Goal: Information Seeking & Learning: Find specific page/section

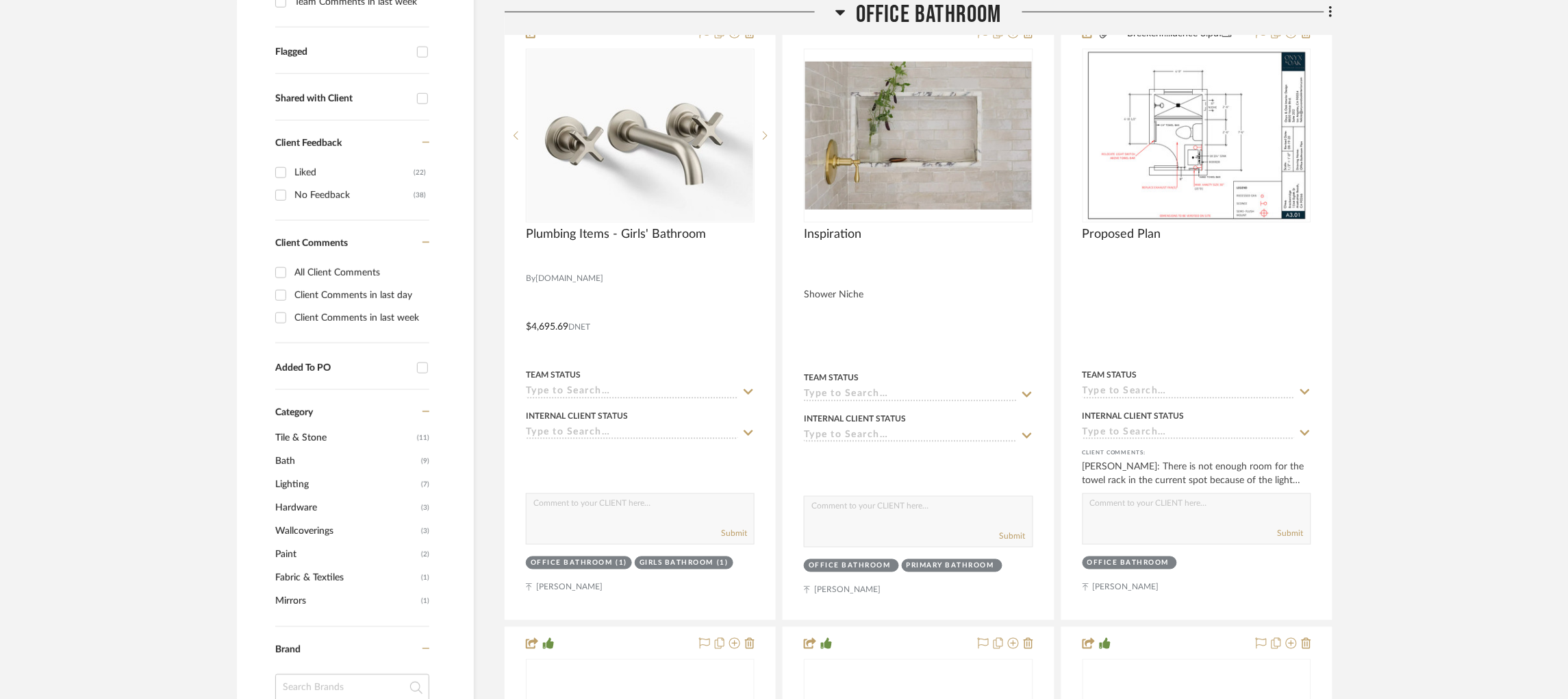
scroll to position [513, 0]
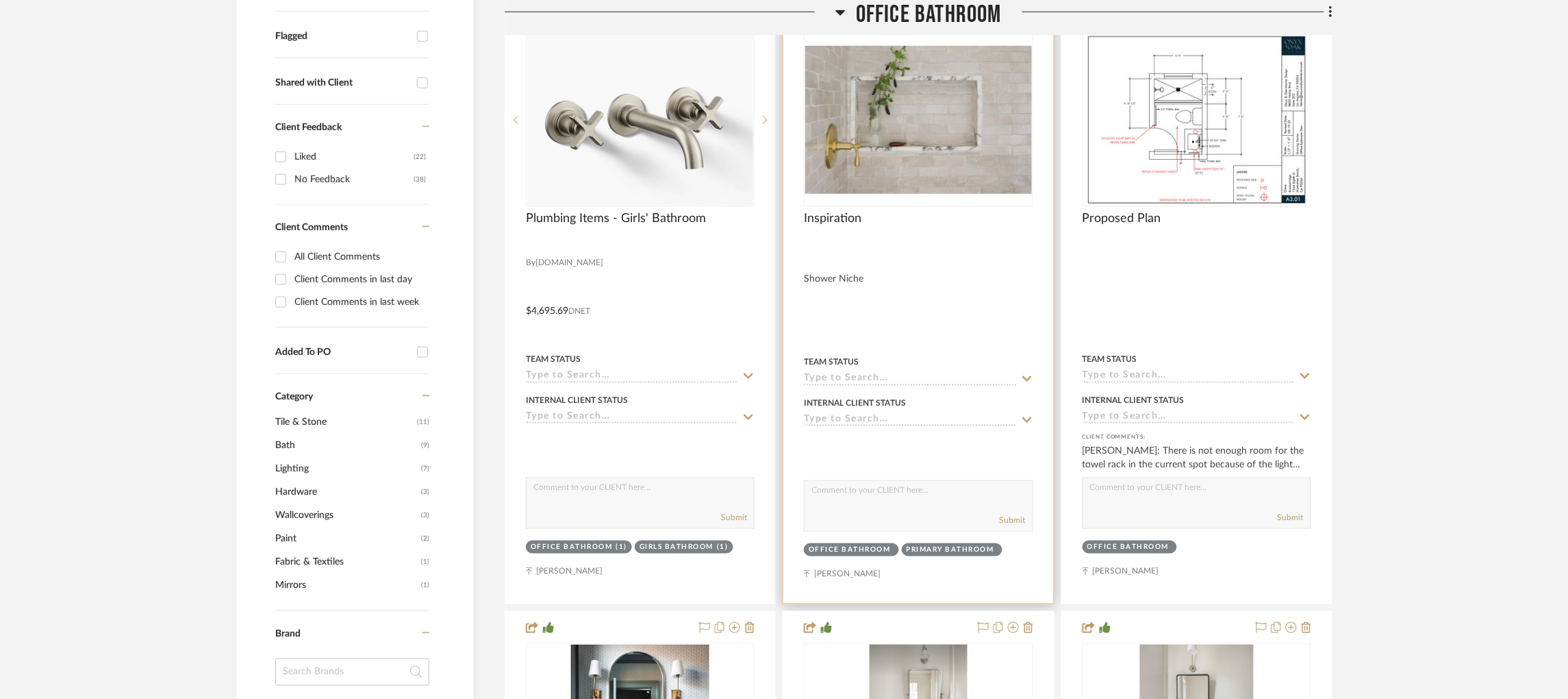
scroll to position [513, 0]
click at [932, 175] on img "0" at bounding box center [918, 119] width 226 height 148
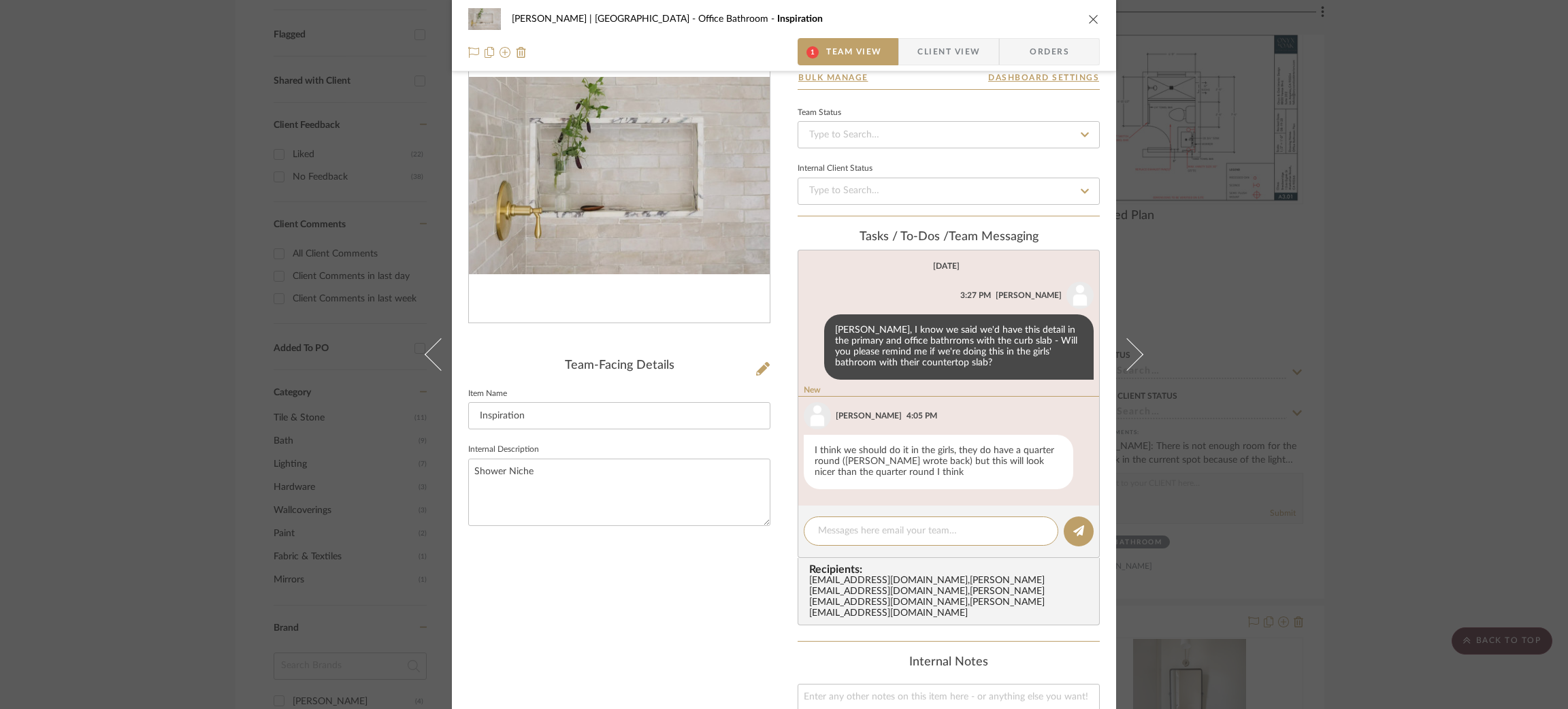
scroll to position [77, 0]
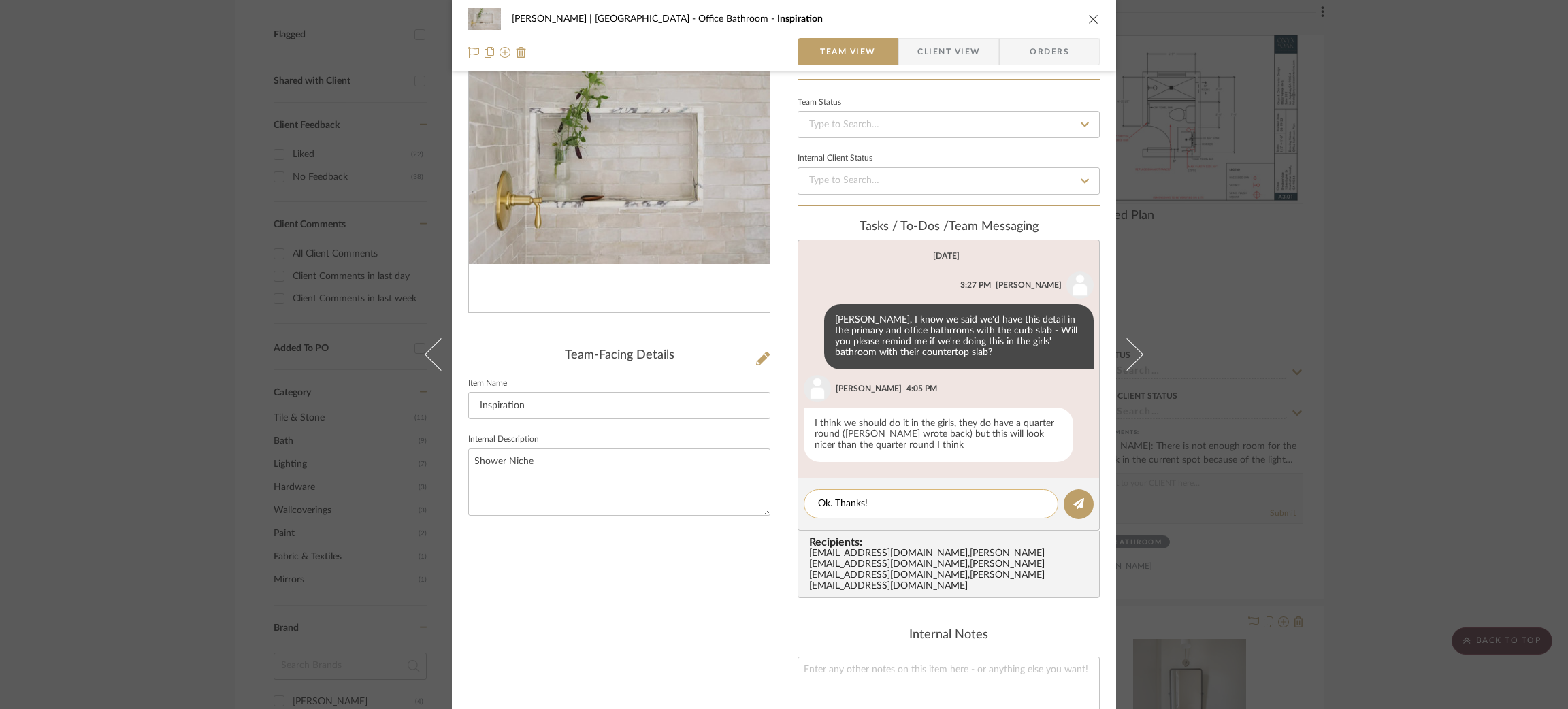
click at [830, 501] on textarea "Ok. Thanks!" at bounding box center [930, 504] width 226 height 14
type textarea "Ok. Agreed. Thanks!"
click at [1073, 506] on fa-icon at bounding box center [1079, 504] width 11 height 11
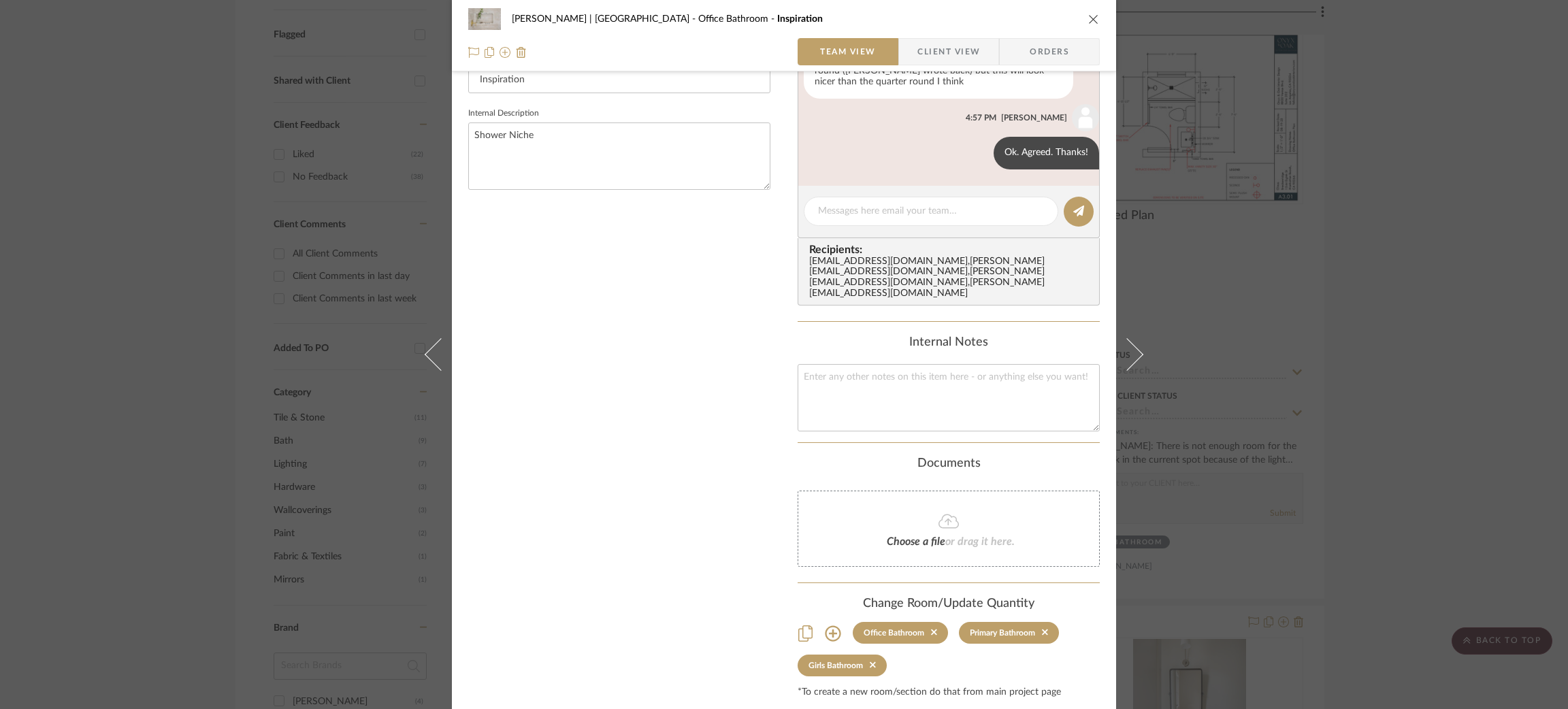
scroll to position [403, 0]
click at [1243, 565] on div "[PERSON_NAME] | [GEOGRAPHIC_DATA] Office Bathroom Inspiration Team View Client …" at bounding box center [784, 354] width 1568 height 709
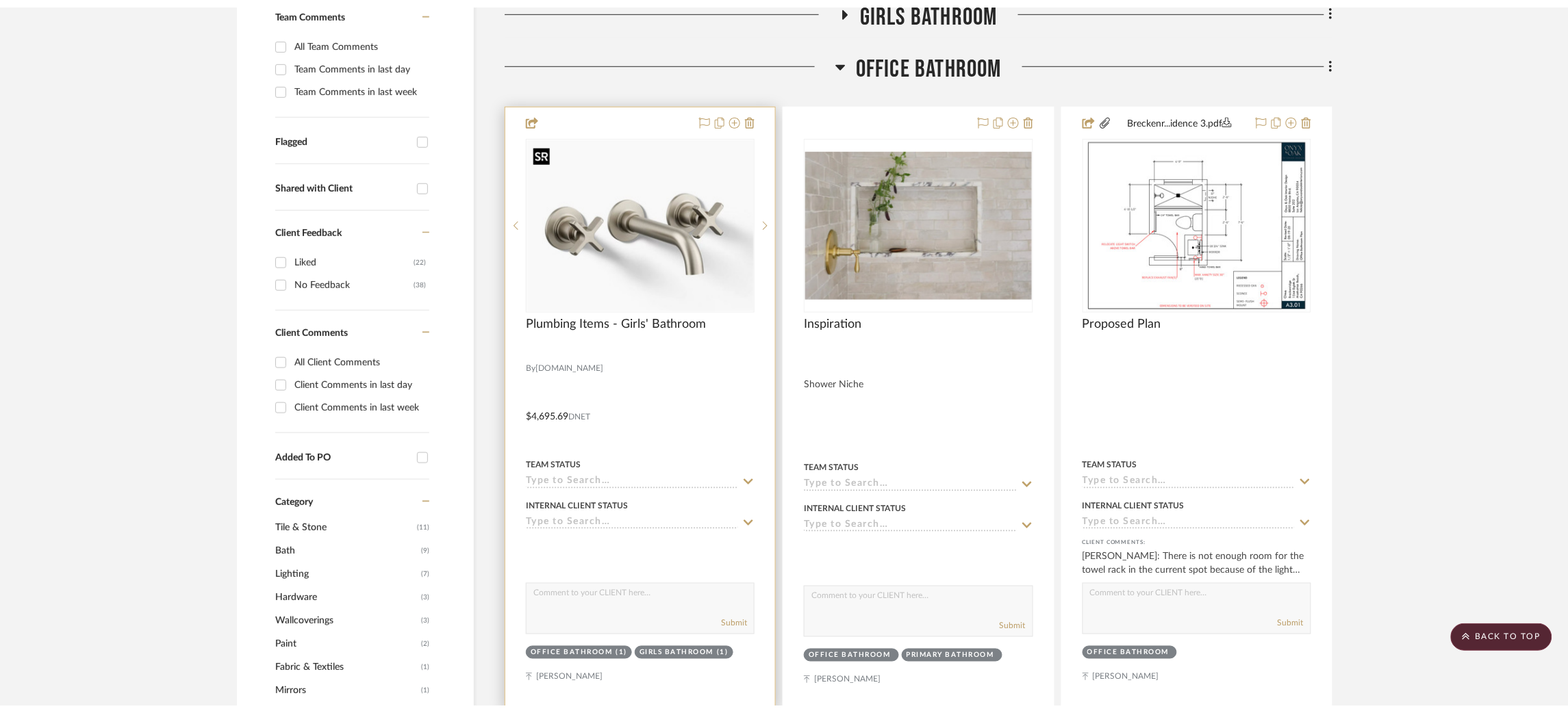
scroll to position [0, 0]
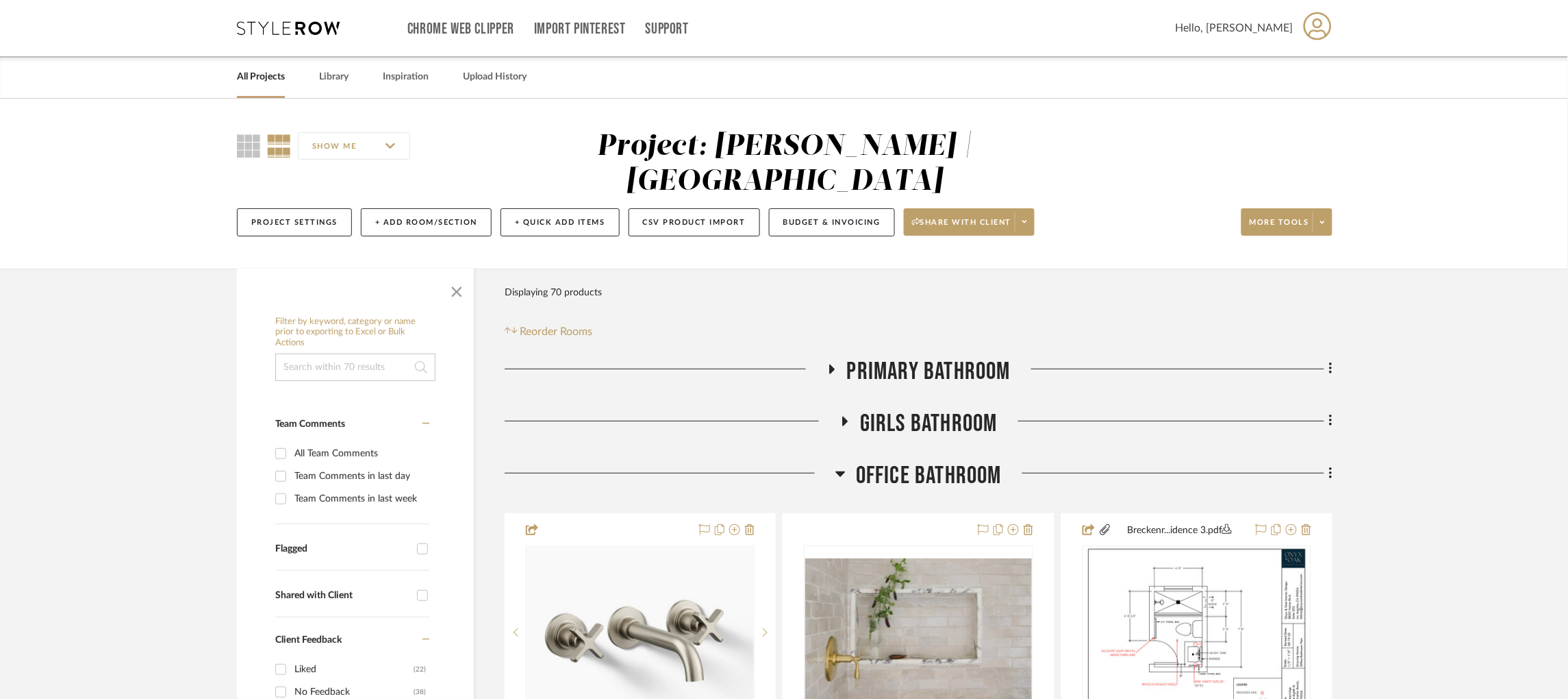
click at [293, 27] on icon at bounding box center [289, 28] width 103 height 14
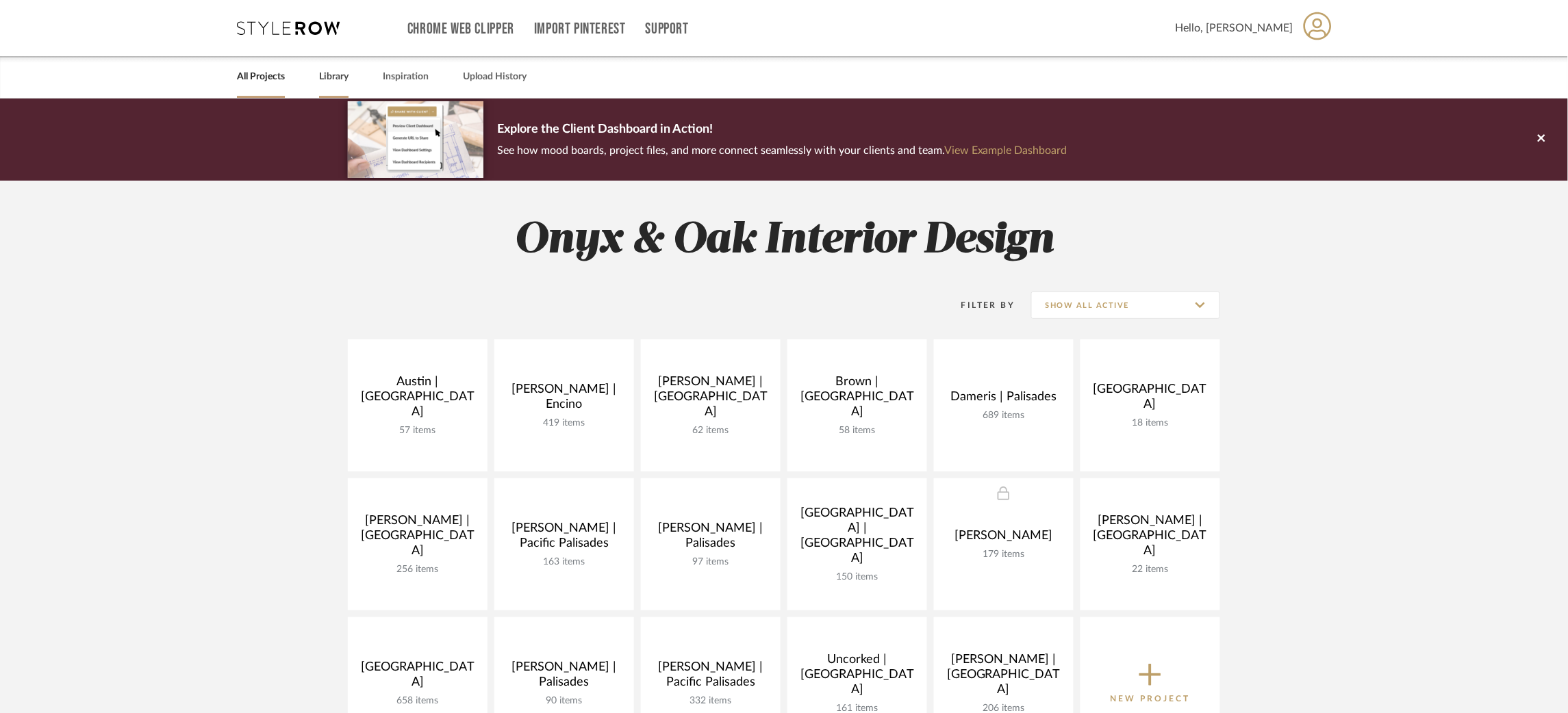
click at [337, 75] on link "Library" at bounding box center [334, 77] width 29 height 19
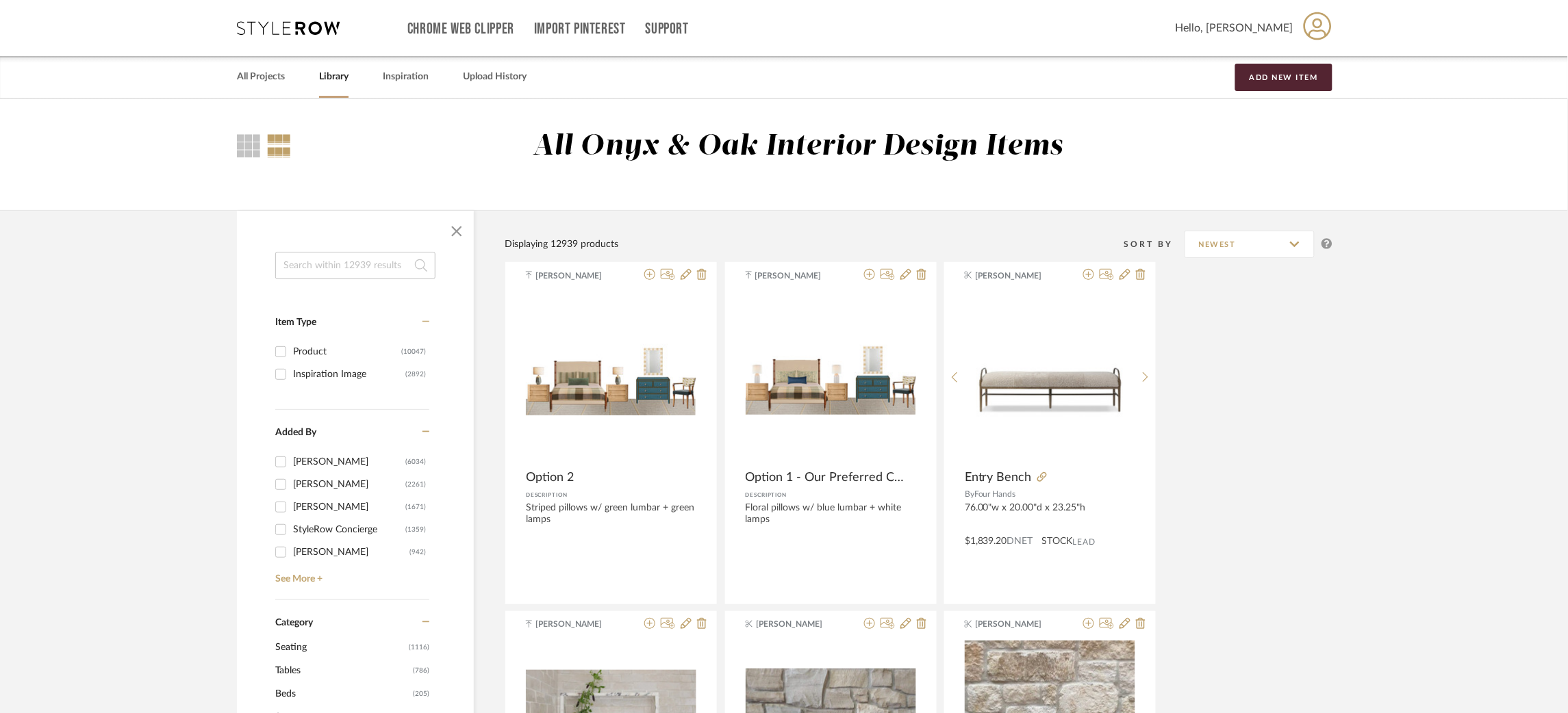
click at [330, 258] on input at bounding box center [355, 265] width 160 height 27
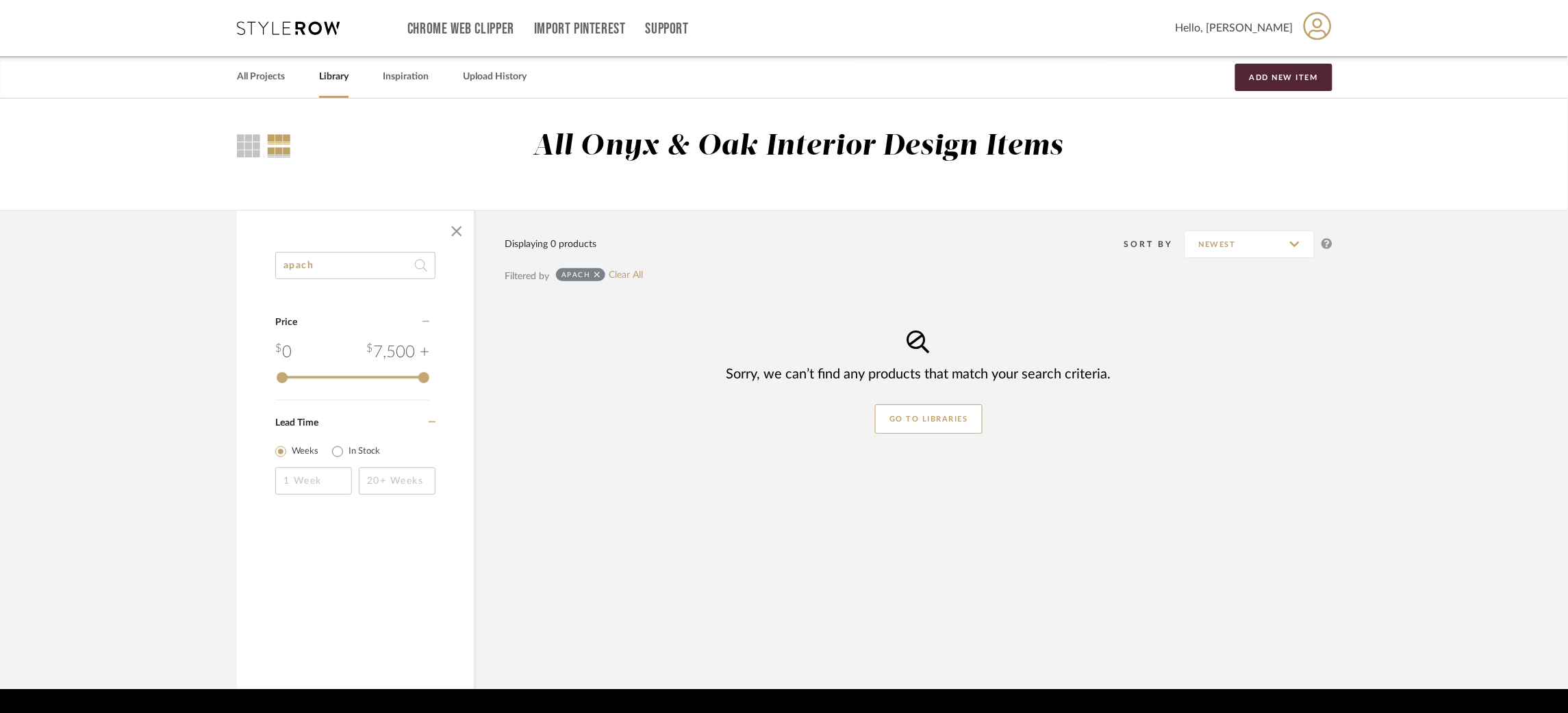
drag, startPoint x: 289, startPoint y: 264, endPoint x: 167, endPoint y: 252, distance: 122.6
click at [167, 252] on library-search-items "apach Category Price 0 7,500 + 0 7500 Lead Time Weeks In Stock Displaying 0 pro…" at bounding box center [784, 449] width 1568 height 479
type input "[PERSON_NAME]"
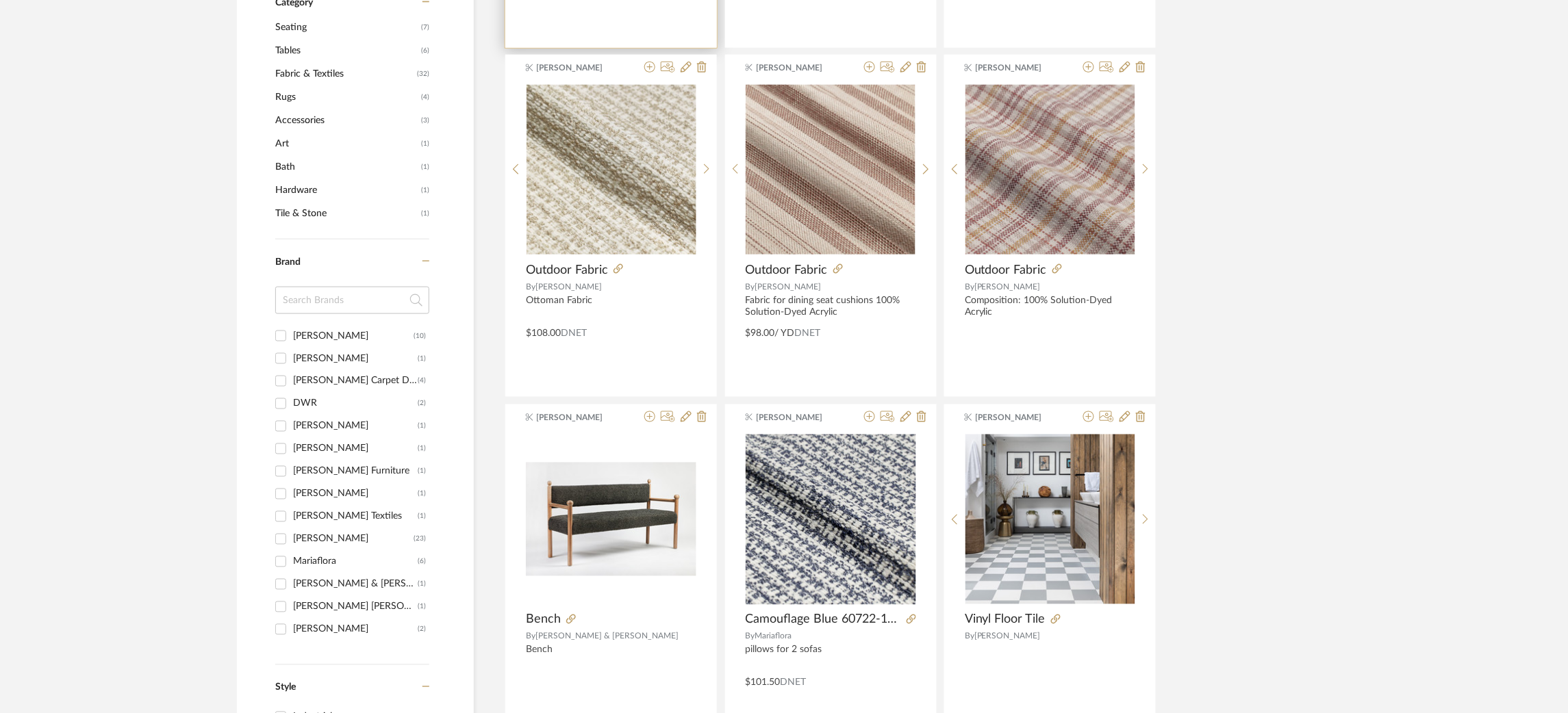
scroll to position [598, 0]
click at [644, 171] on img "0" at bounding box center [611, 169] width 170 height 169
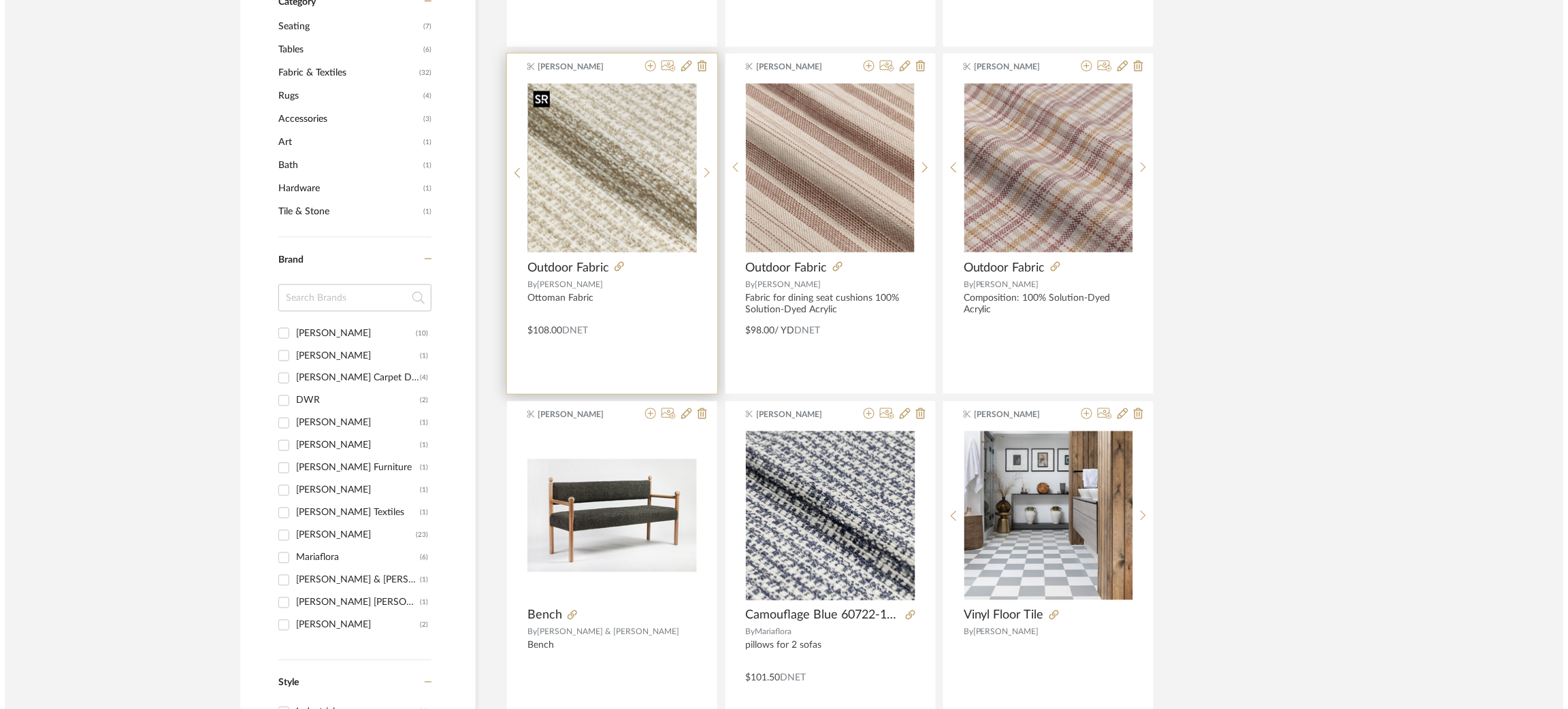
scroll to position [0, 0]
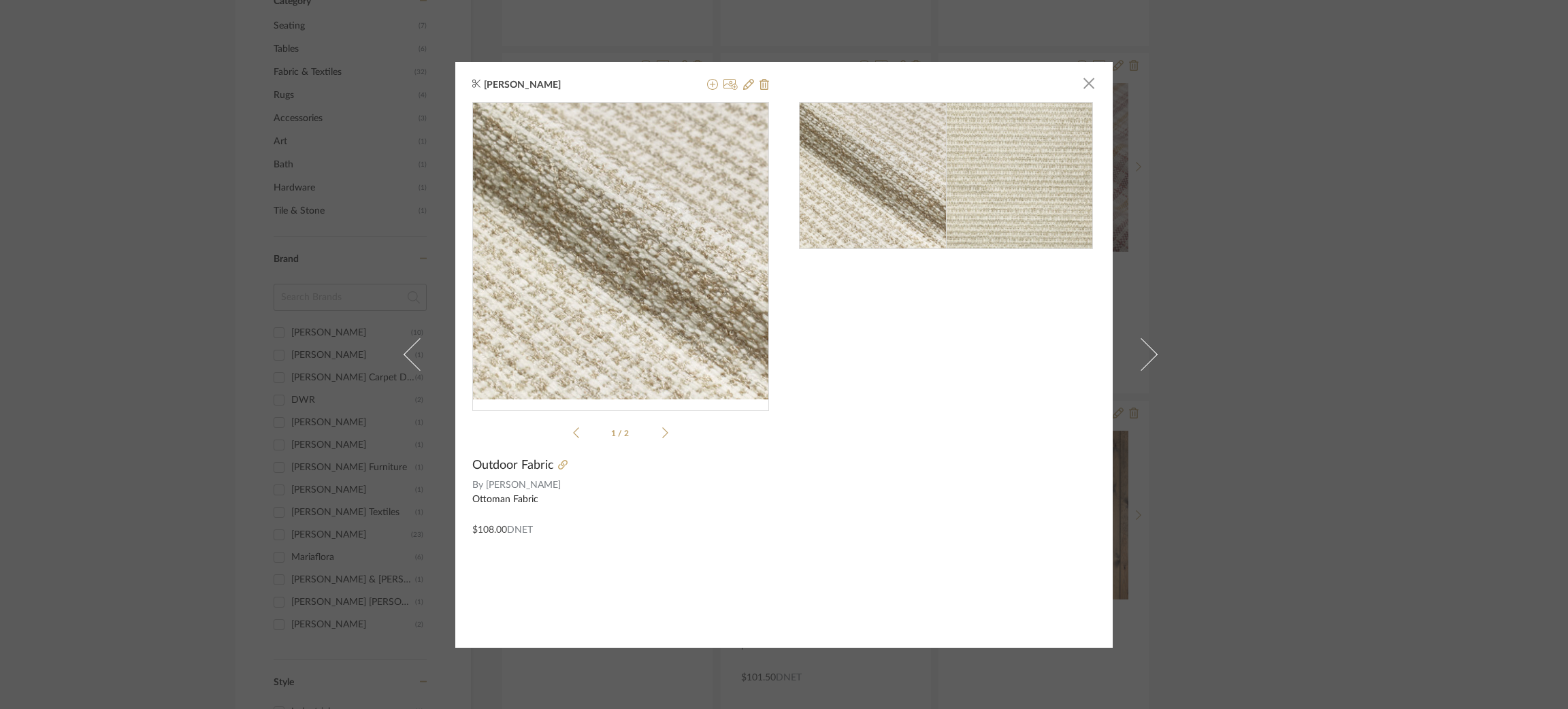
click at [169, 277] on div "[PERSON_NAME] × 1 / 2 Outdoor Fabric By [PERSON_NAME] Ottoman Fabric $108.00 DN…" at bounding box center [784, 354] width 1568 height 709
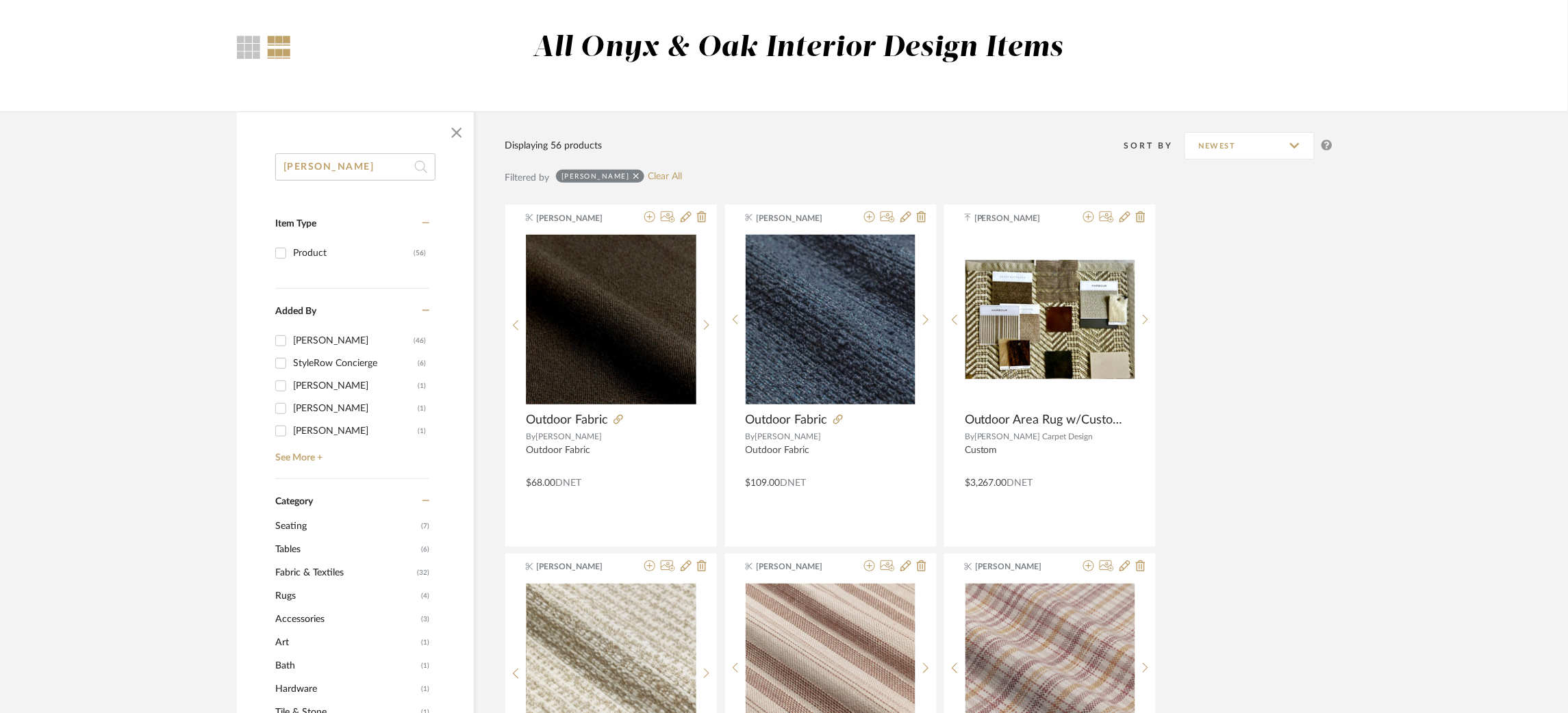
scroll to position [14, 0]
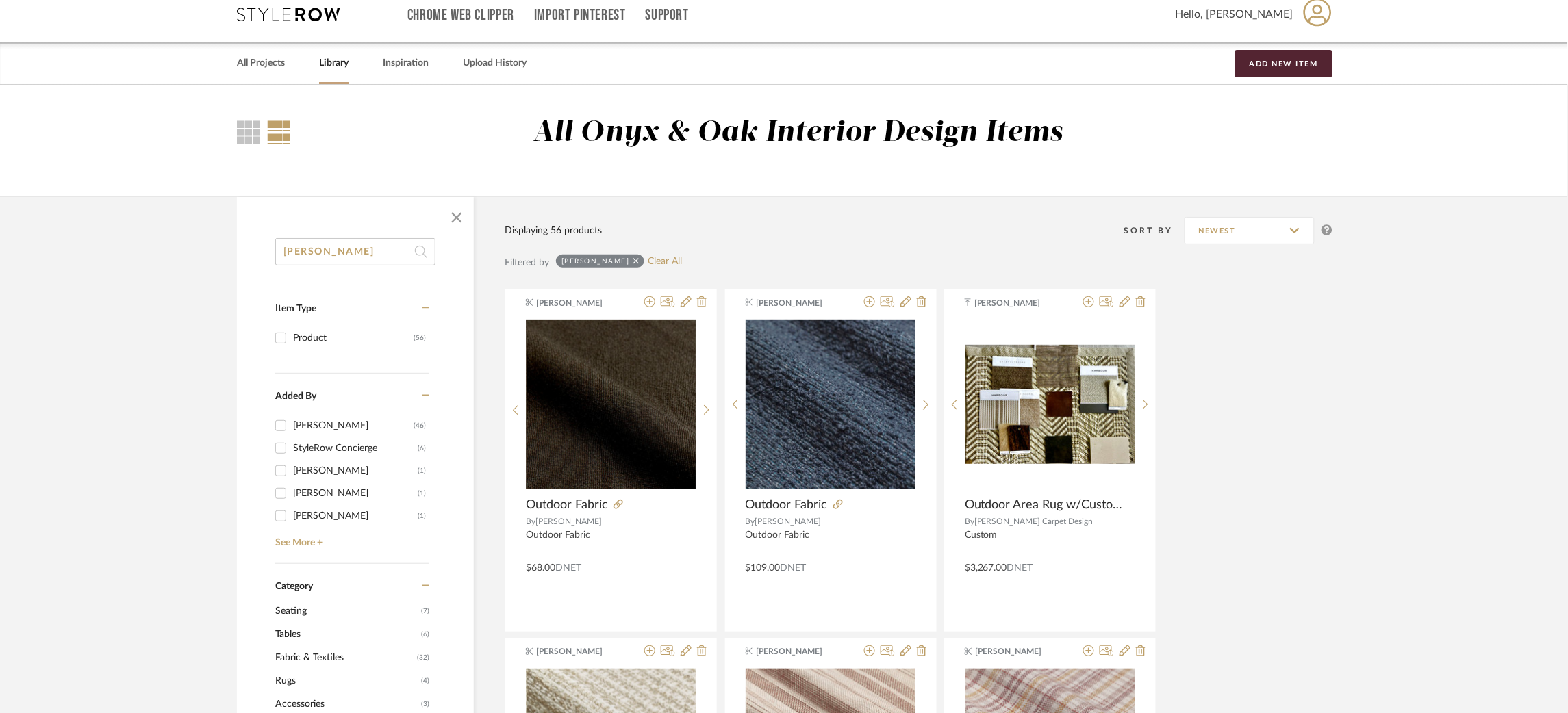
click at [271, 15] on icon at bounding box center [289, 15] width 103 height 14
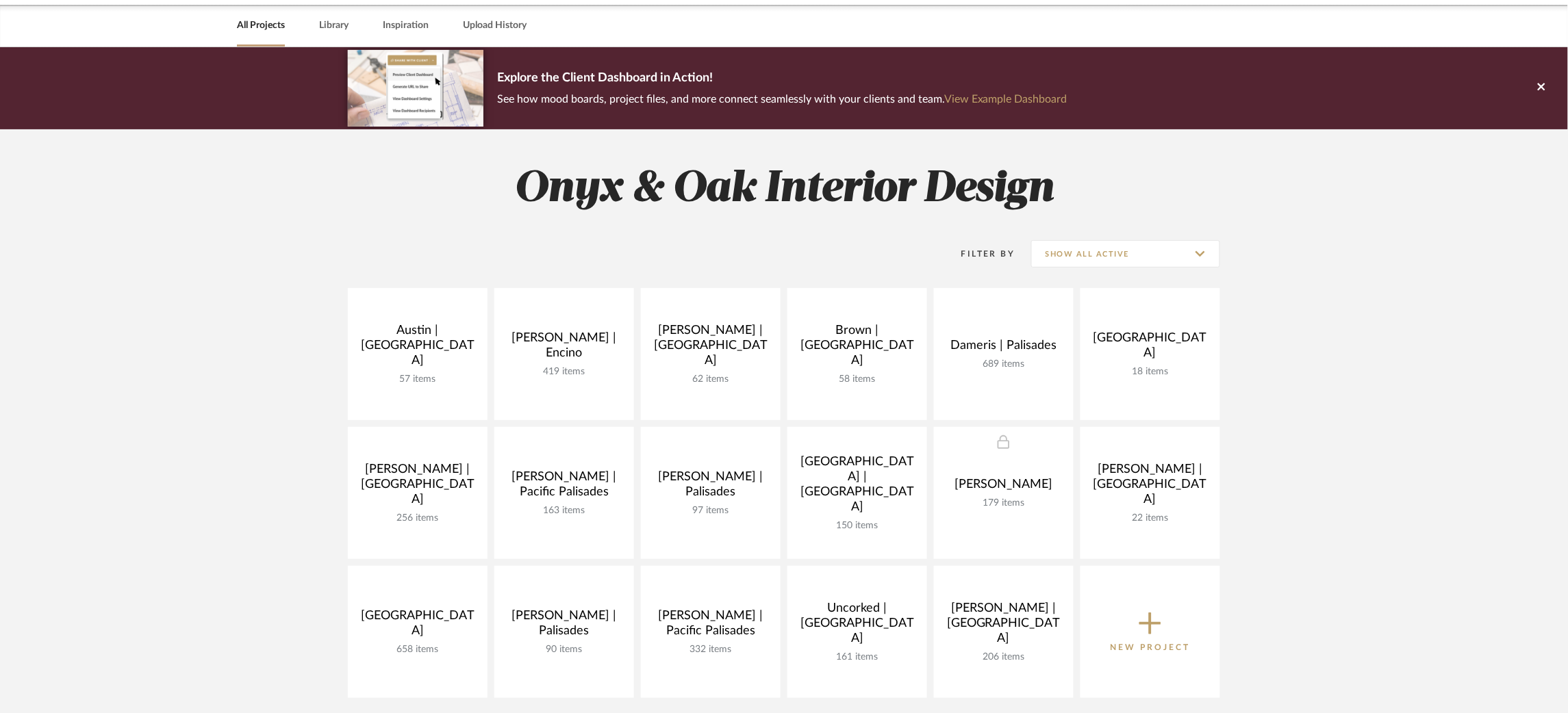
scroll to position [52, 0]
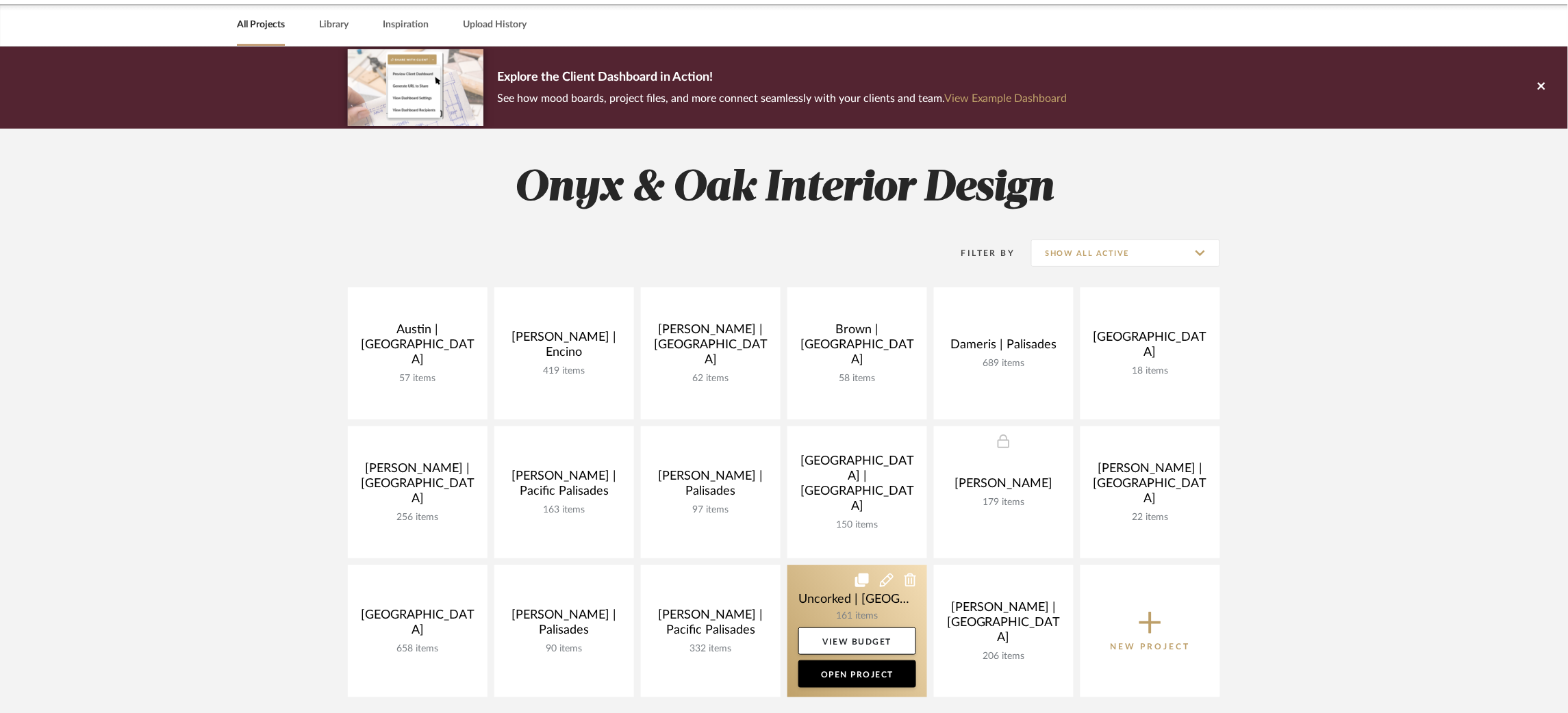
click at [819, 598] on link at bounding box center [857, 631] width 140 height 132
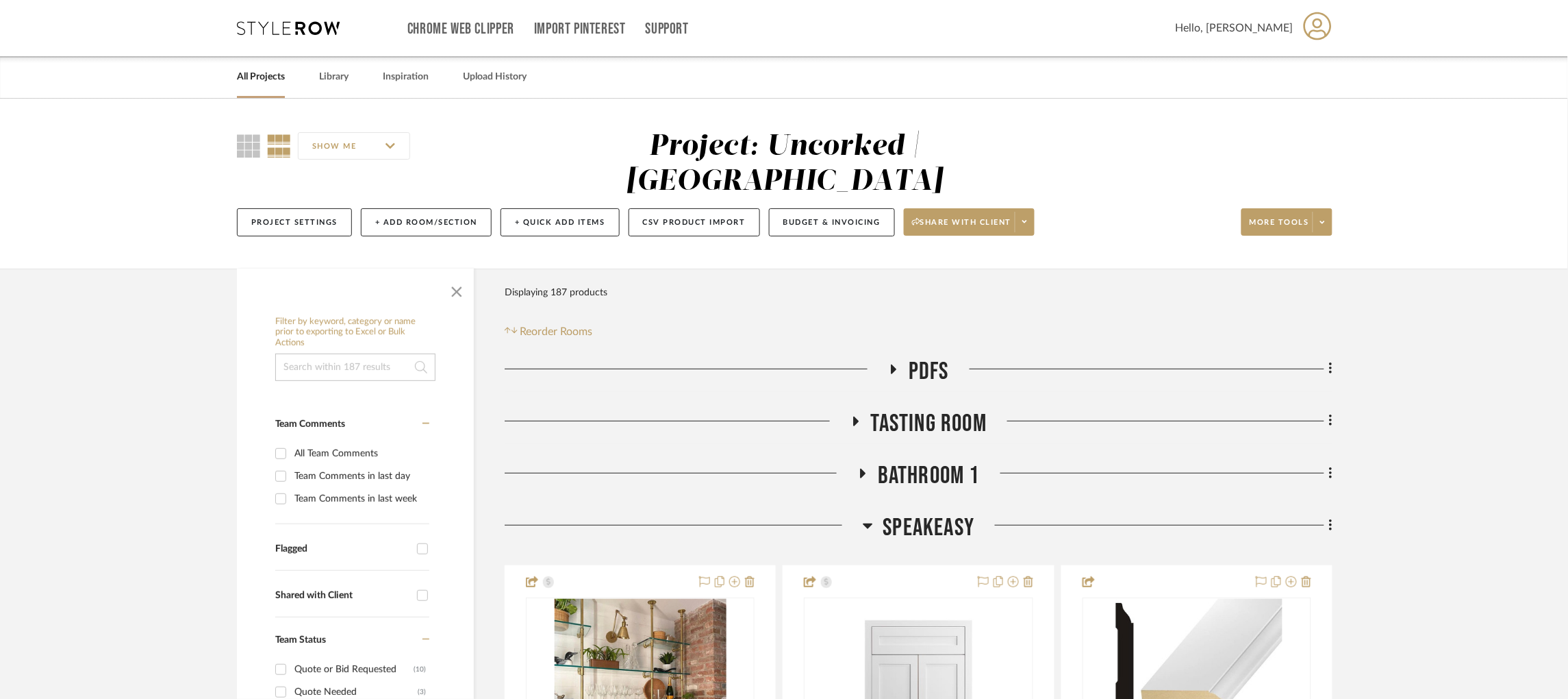
click at [319, 354] on input at bounding box center [355, 367] width 160 height 27
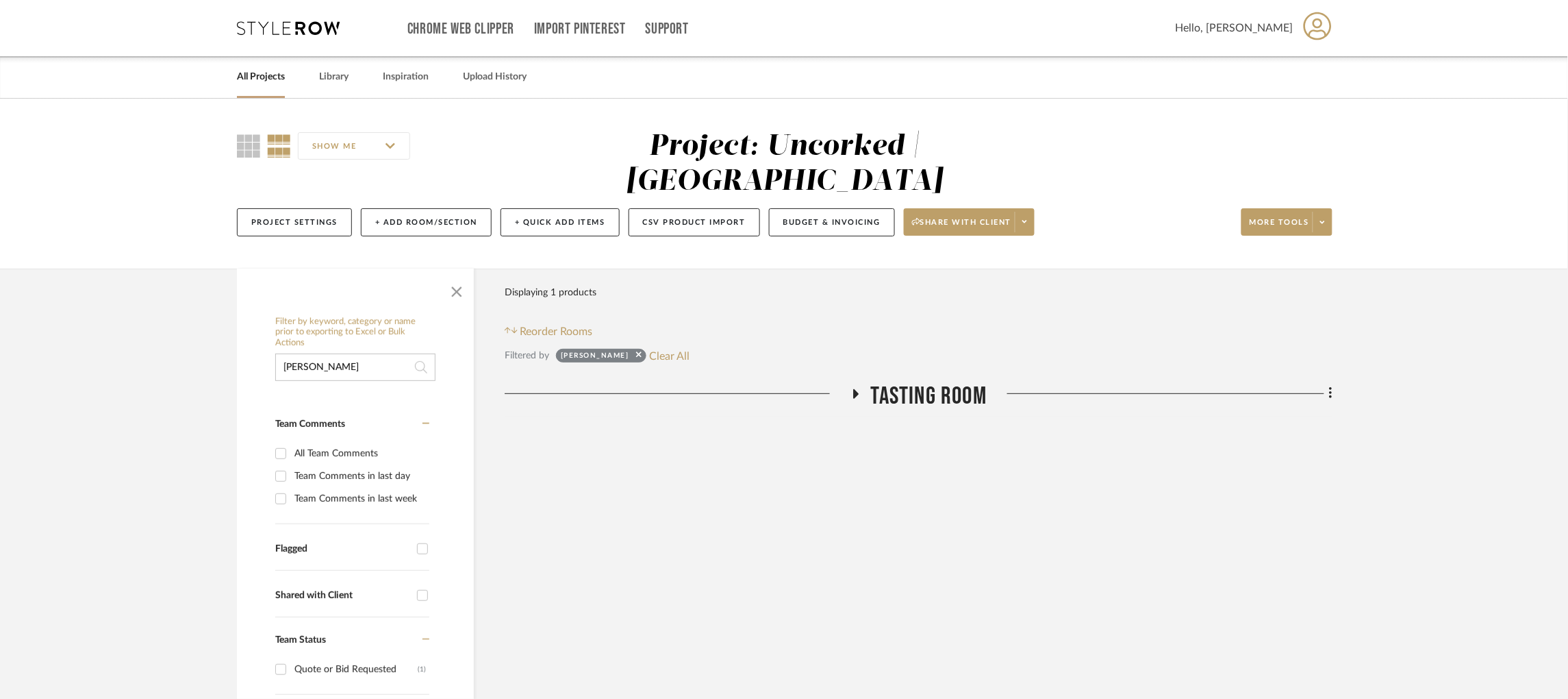
click at [854, 389] on icon at bounding box center [856, 393] width 5 height 9
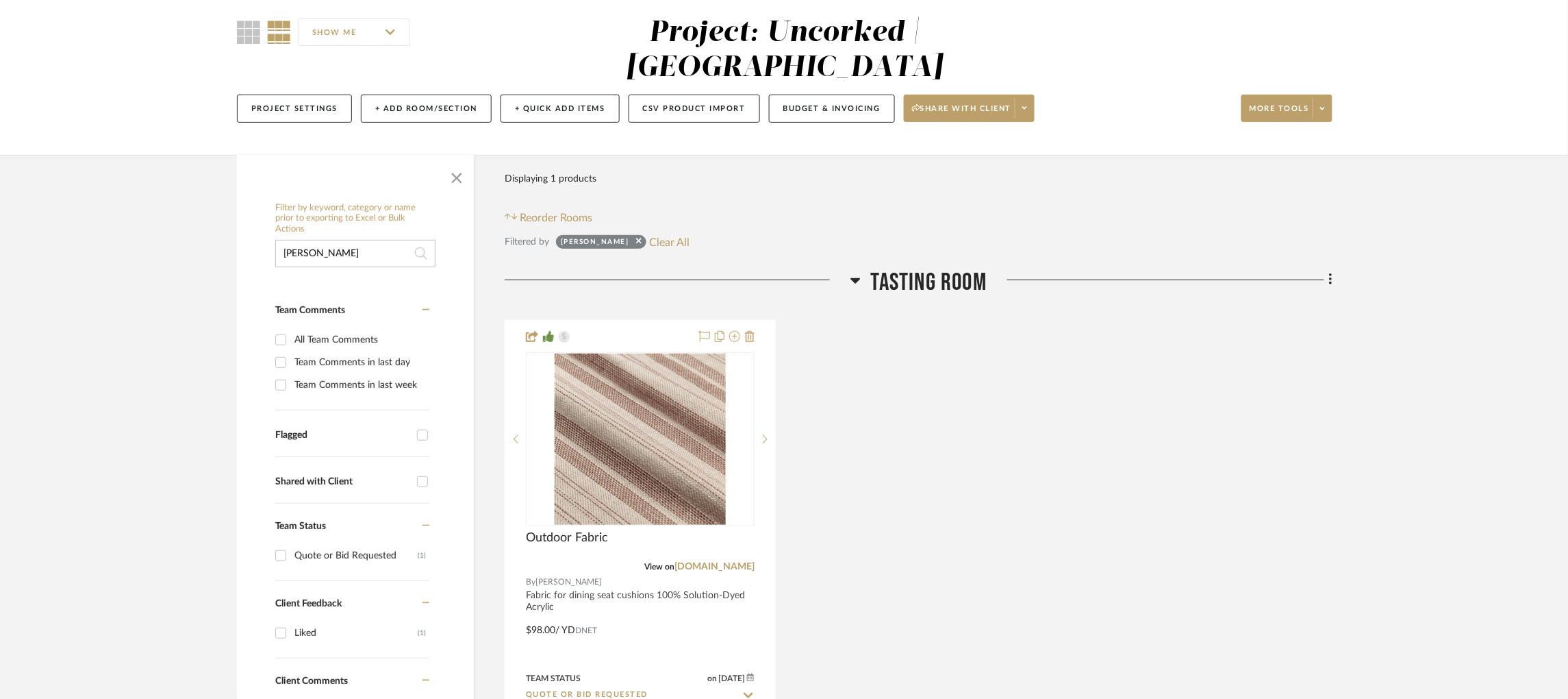
scroll to position [122, 0]
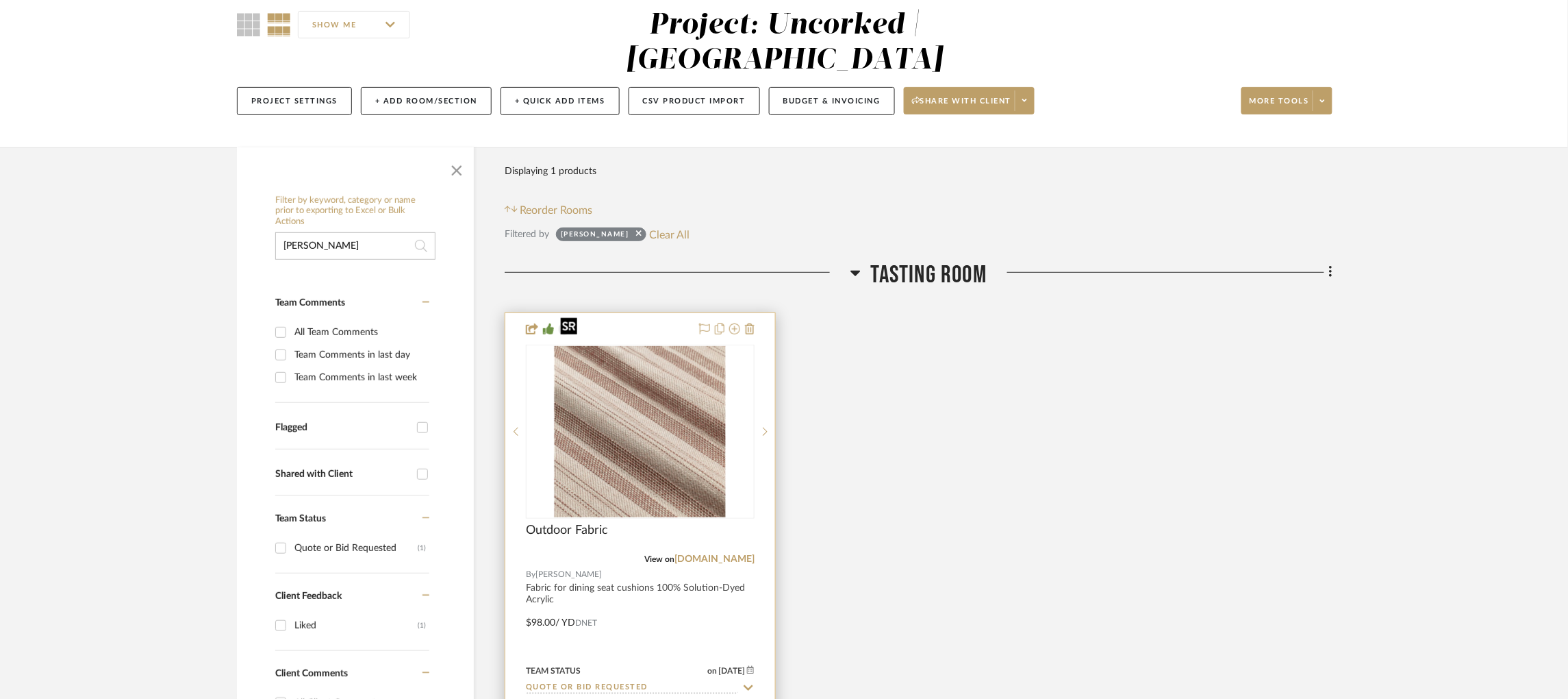
click at [691, 406] on img "0" at bounding box center [641, 432] width 171 height 171
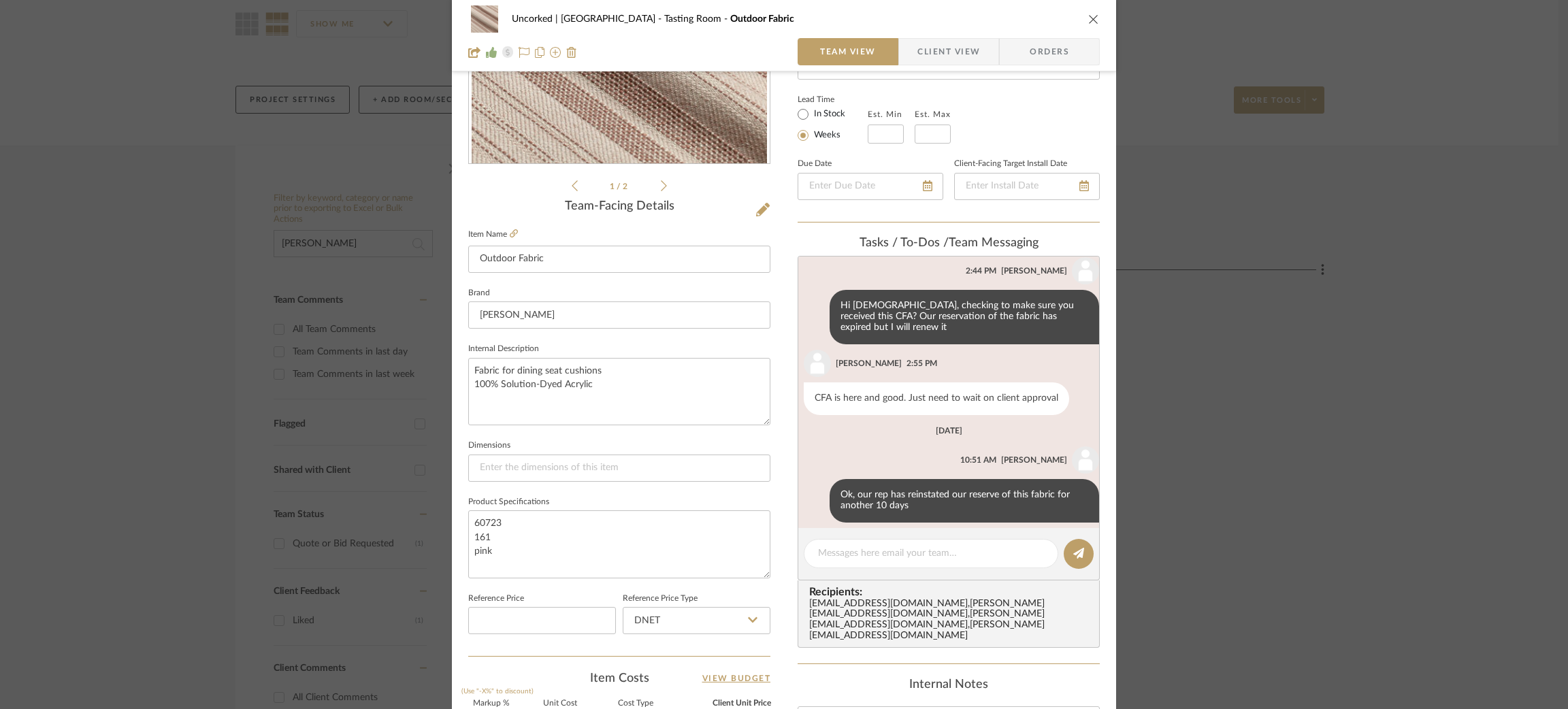
scroll to position [244, 0]
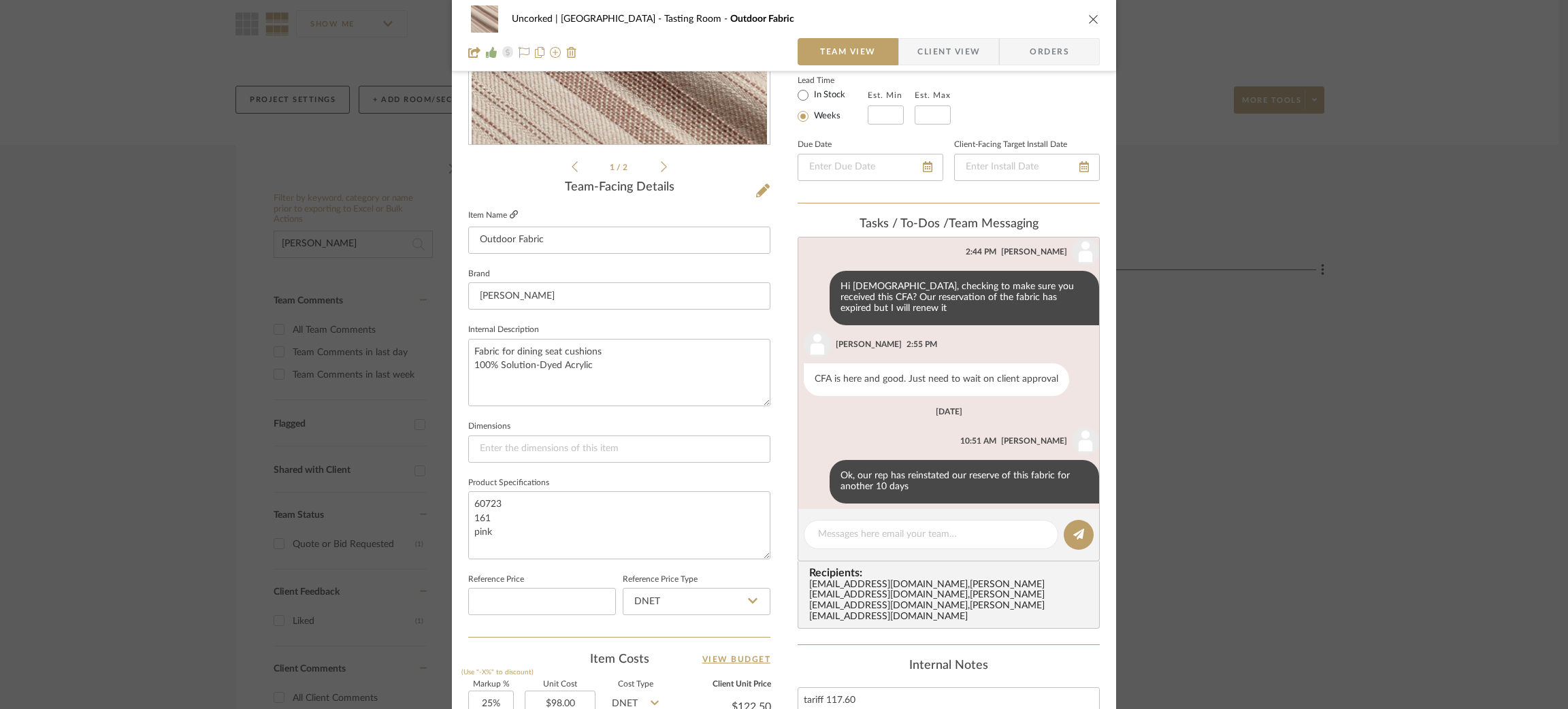
click at [510, 211] on icon at bounding box center [514, 214] width 9 height 9
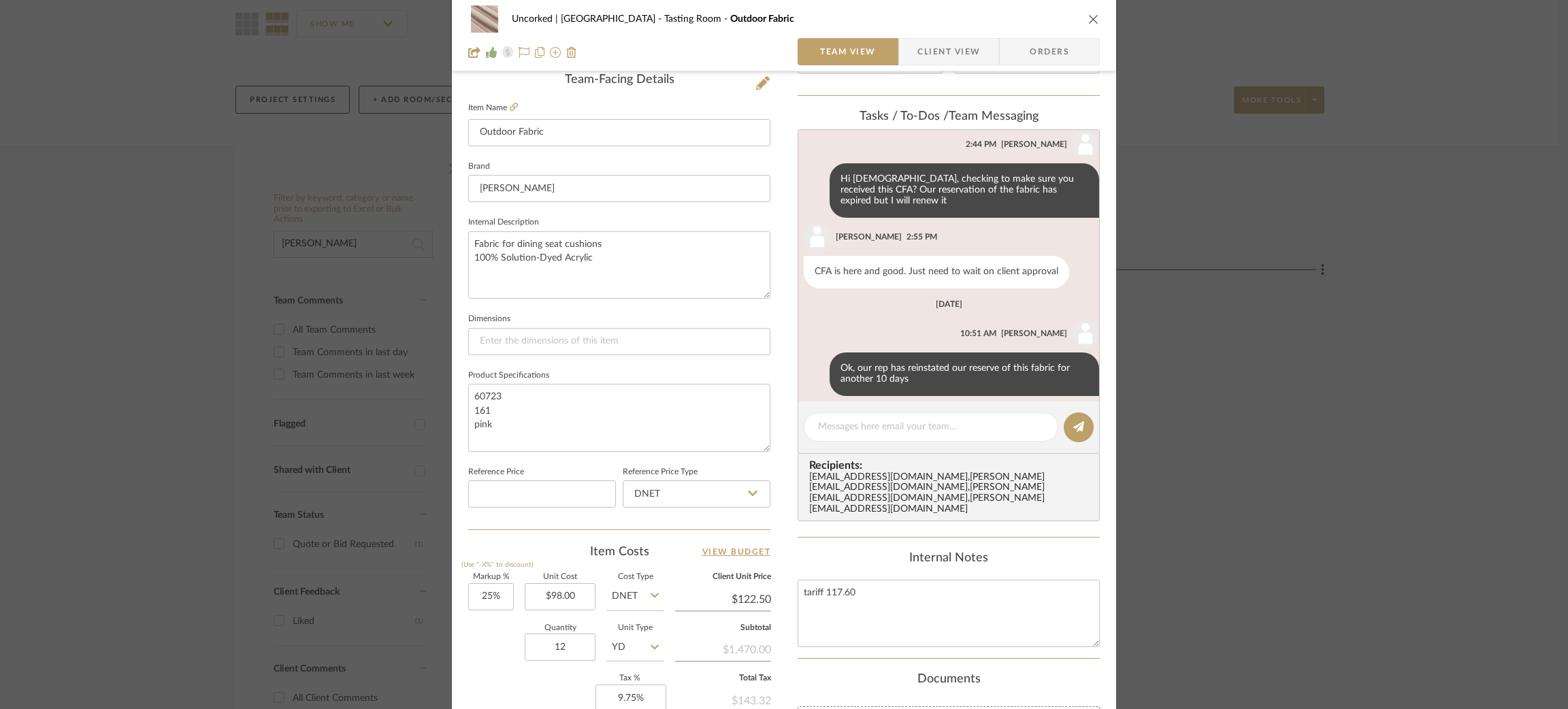
scroll to position [353, 0]
click at [383, 196] on div "Uncorked | Hermosa Beach Tasting Room Outdoor Fabric Team View Client View Orde…" at bounding box center [784, 354] width 1568 height 709
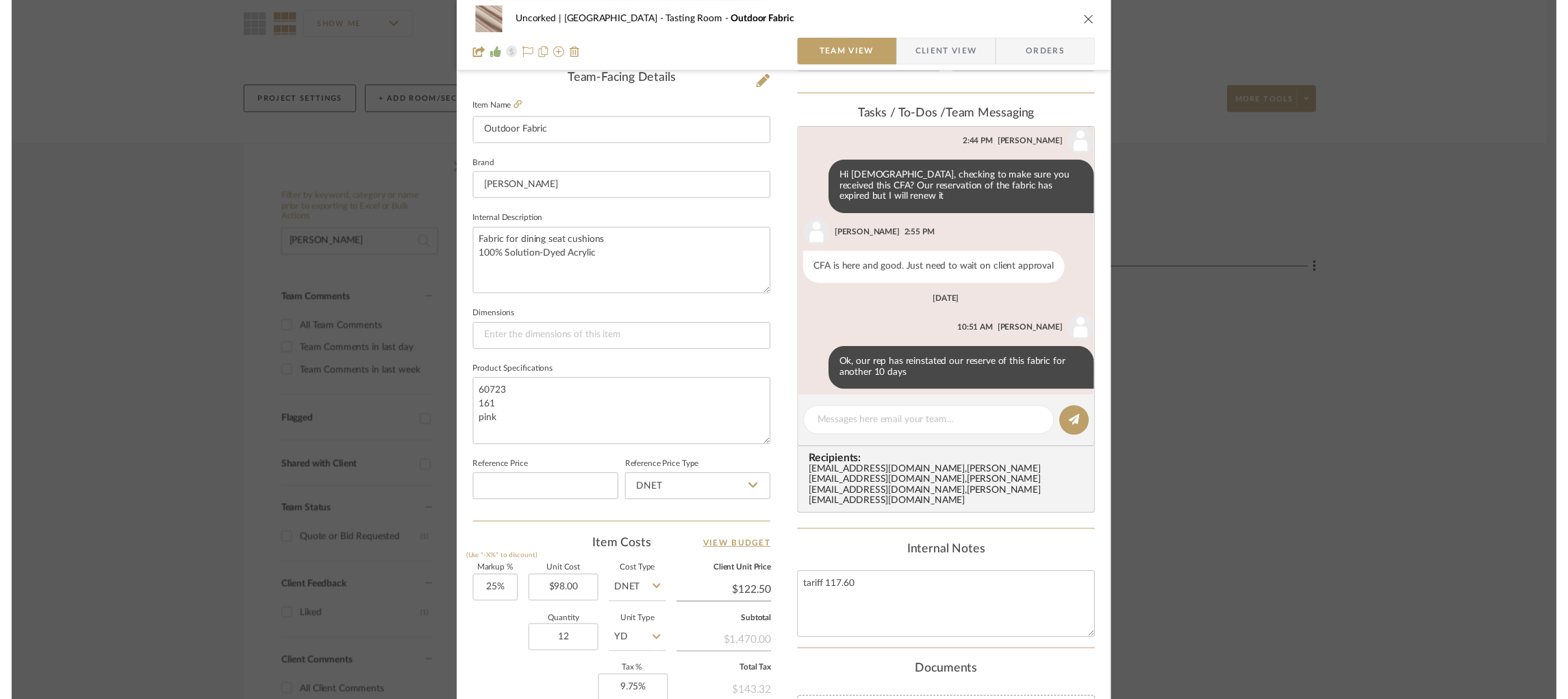
scroll to position [122, 0]
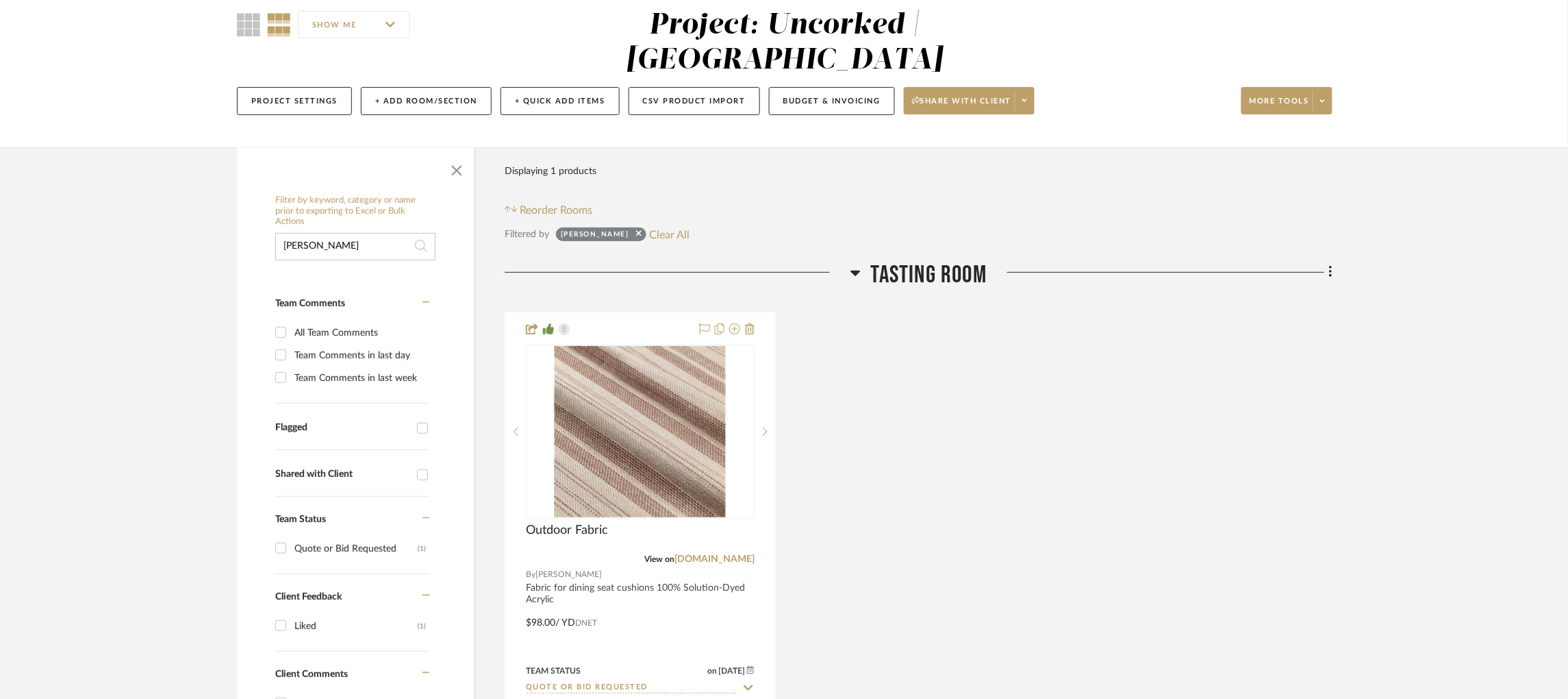
drag, startPoint x: 361, startPoint y: 205, endPoint x: 188, endPoint y: 222, distance: 173.8
type input "apache"
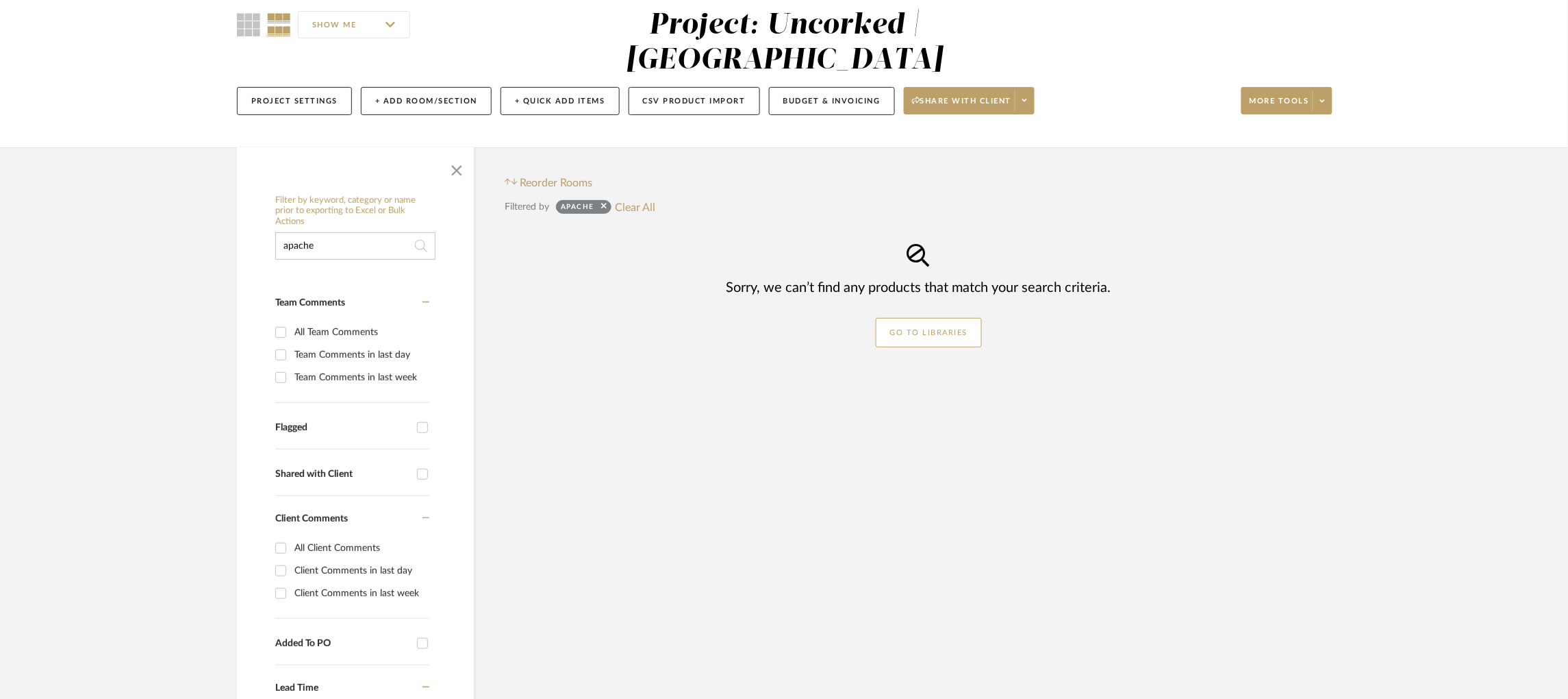
drag, startPoint x: 371, startPoint y: 215, endPoint x: 237, endPoint y: 208, distance: 134.2
click at [237, 208] on div "Filter by keyword, category or name prior to exporting to Excel or Bulk Actions…" at bounding box center [355, 540] width 237 height 702
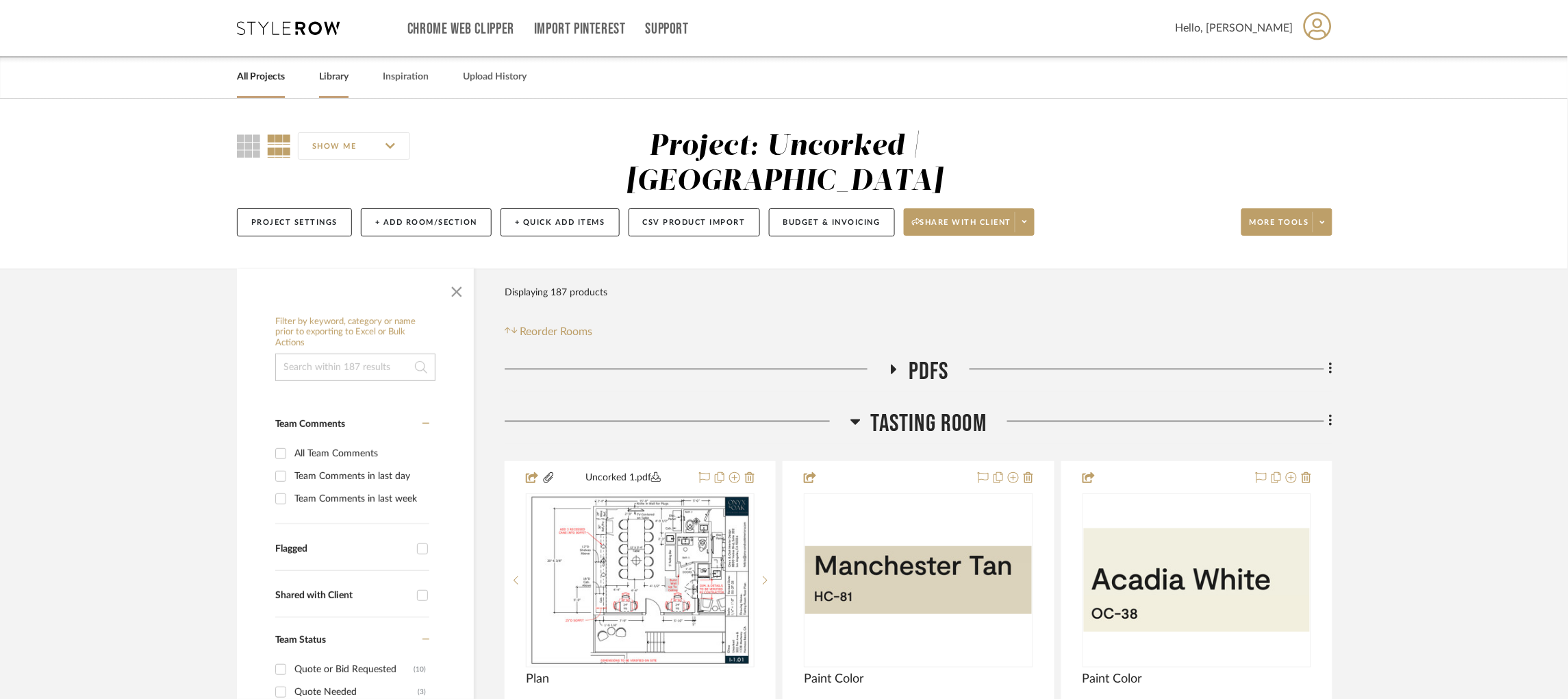
click at [340, 82] on link "Library" at bounding box center [334, 77] width 29 height 19
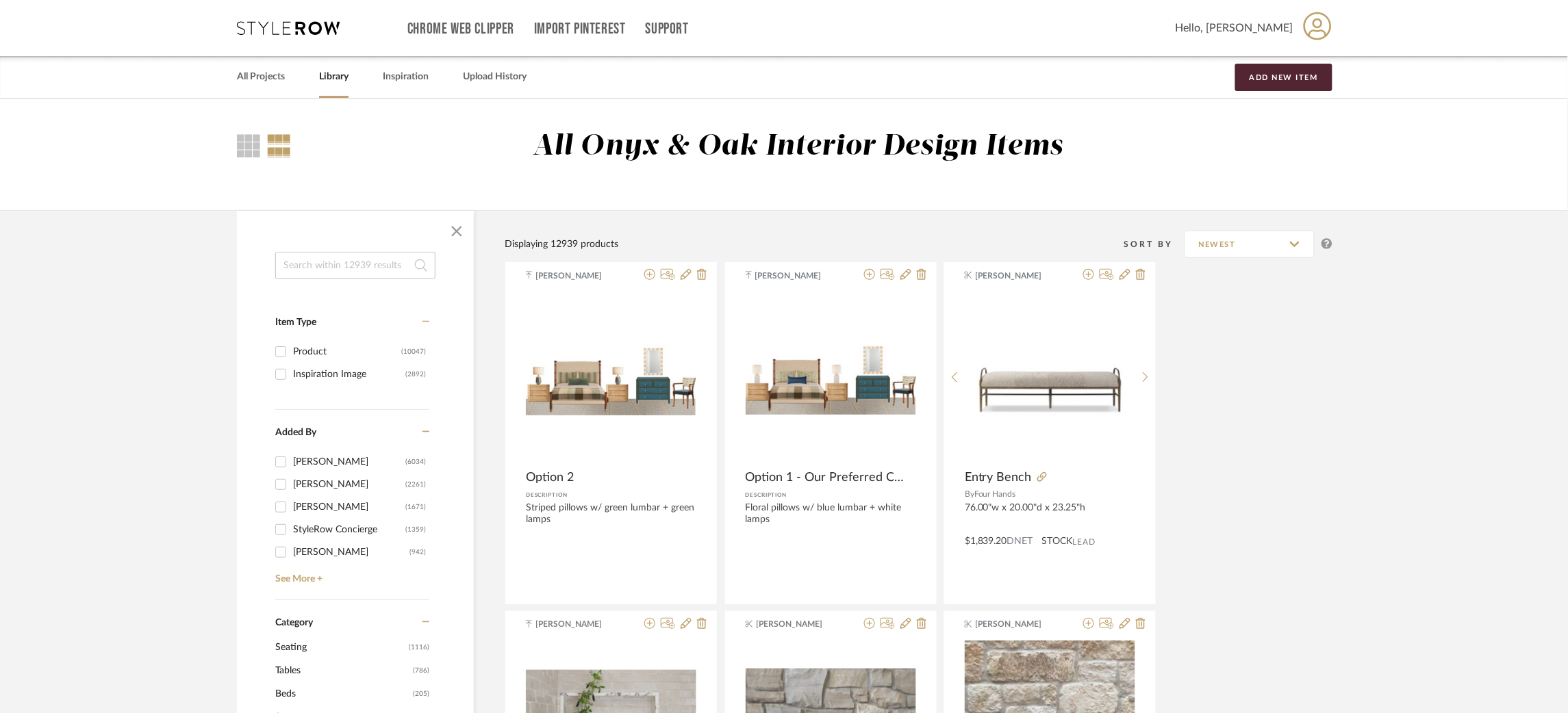
click at [319, 263] on input at bounding box center [355, 265] width 160 height 27
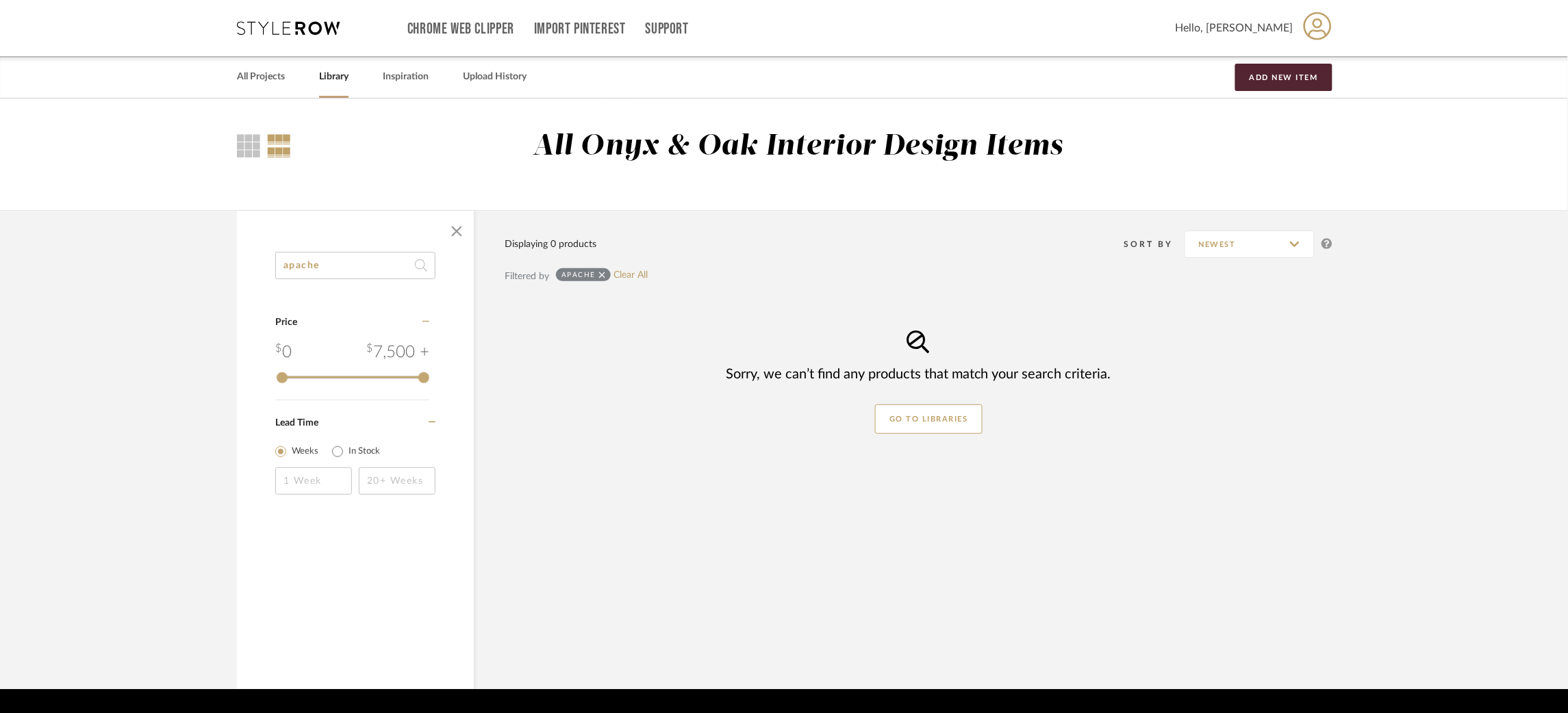
drag, startPoint x: 342, startPoint y: 267, endPoint x: 200, endPoint y: 237, distance: 145.1
click at [200, 237] on library-search-items "apache Category Price 0 7,500 + 0 7500 Lead Time Weeks In Stock Displaying 0 pr…" at bounding box center [784, 449] width 1568 height 479
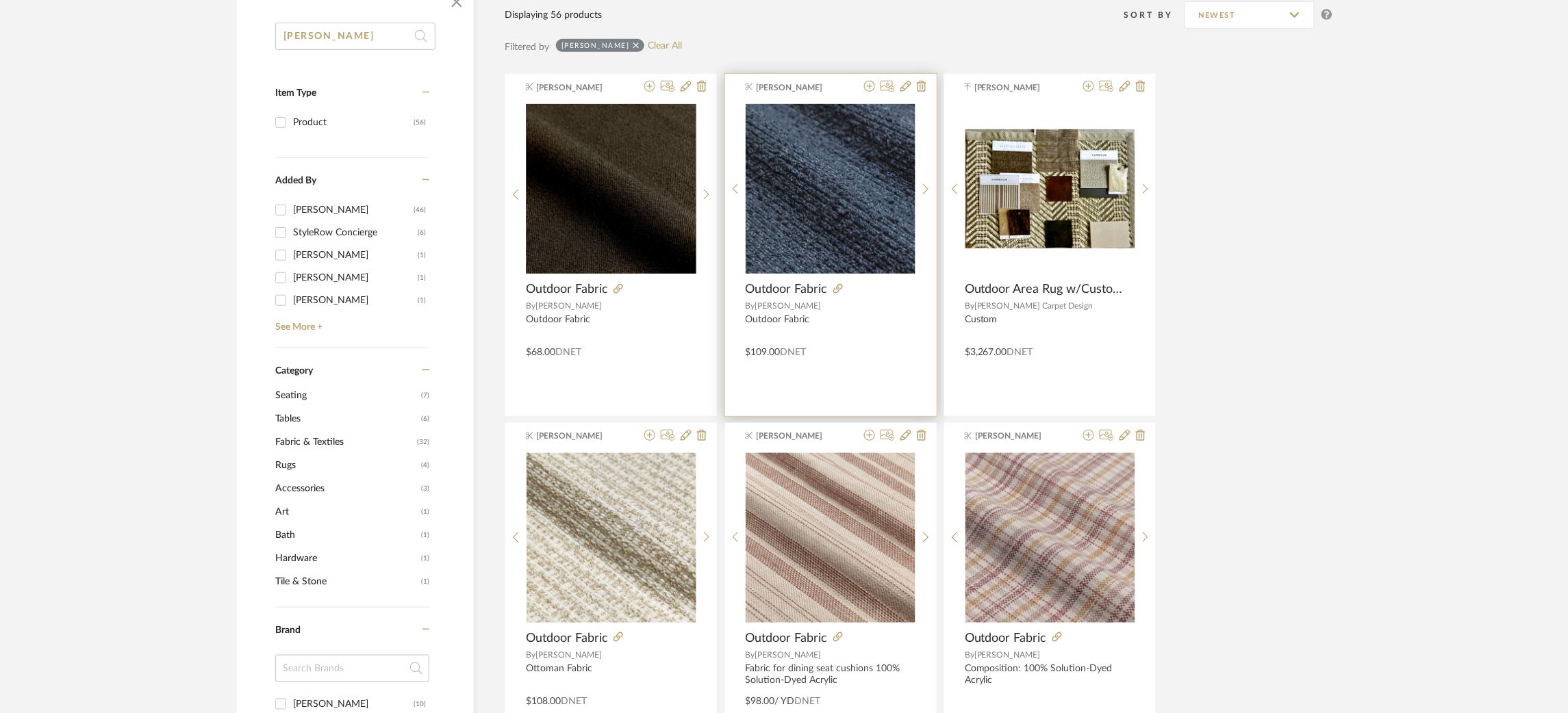
scroll to position [249, 0]
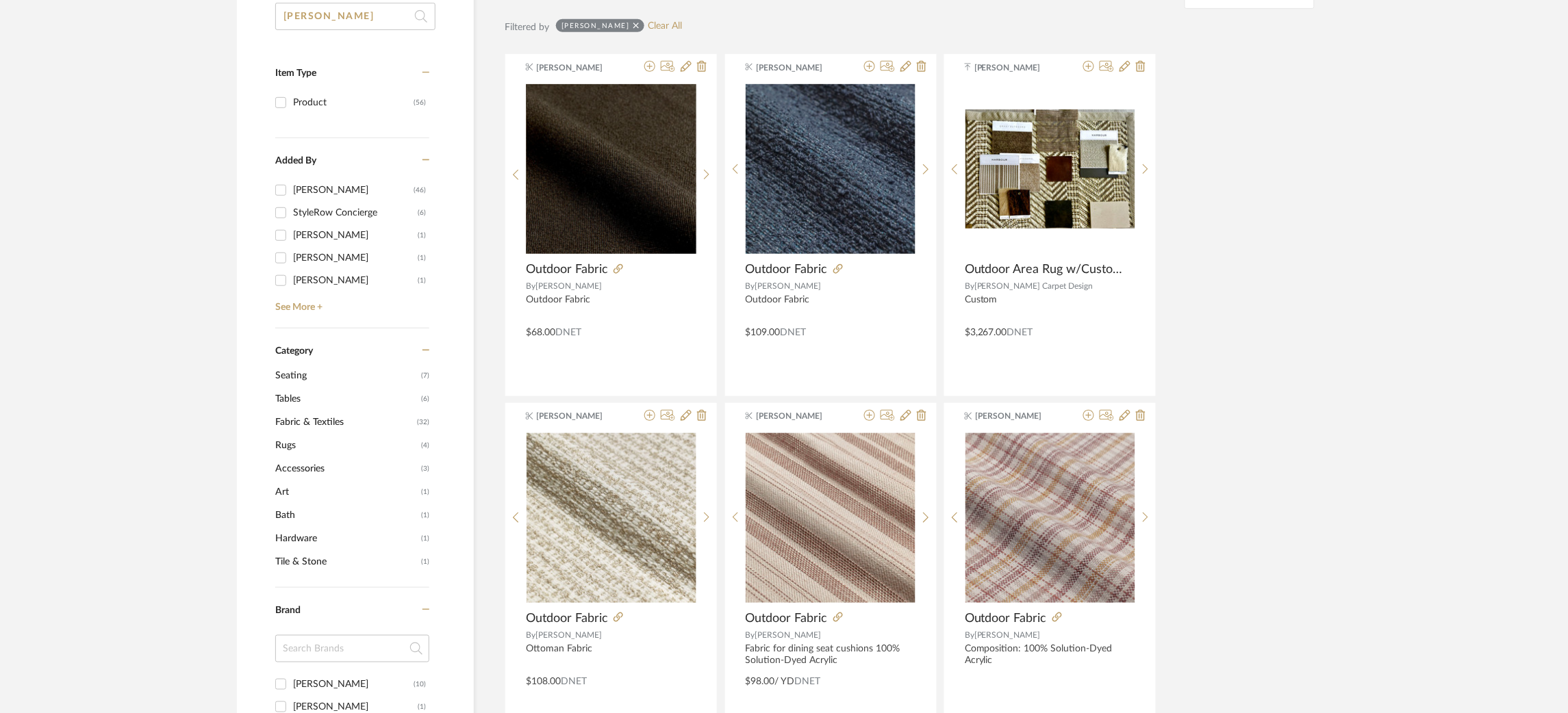
type input "[PERSON_NAME]"
